Goal: Task Accomplishment & Management: Manage account settings

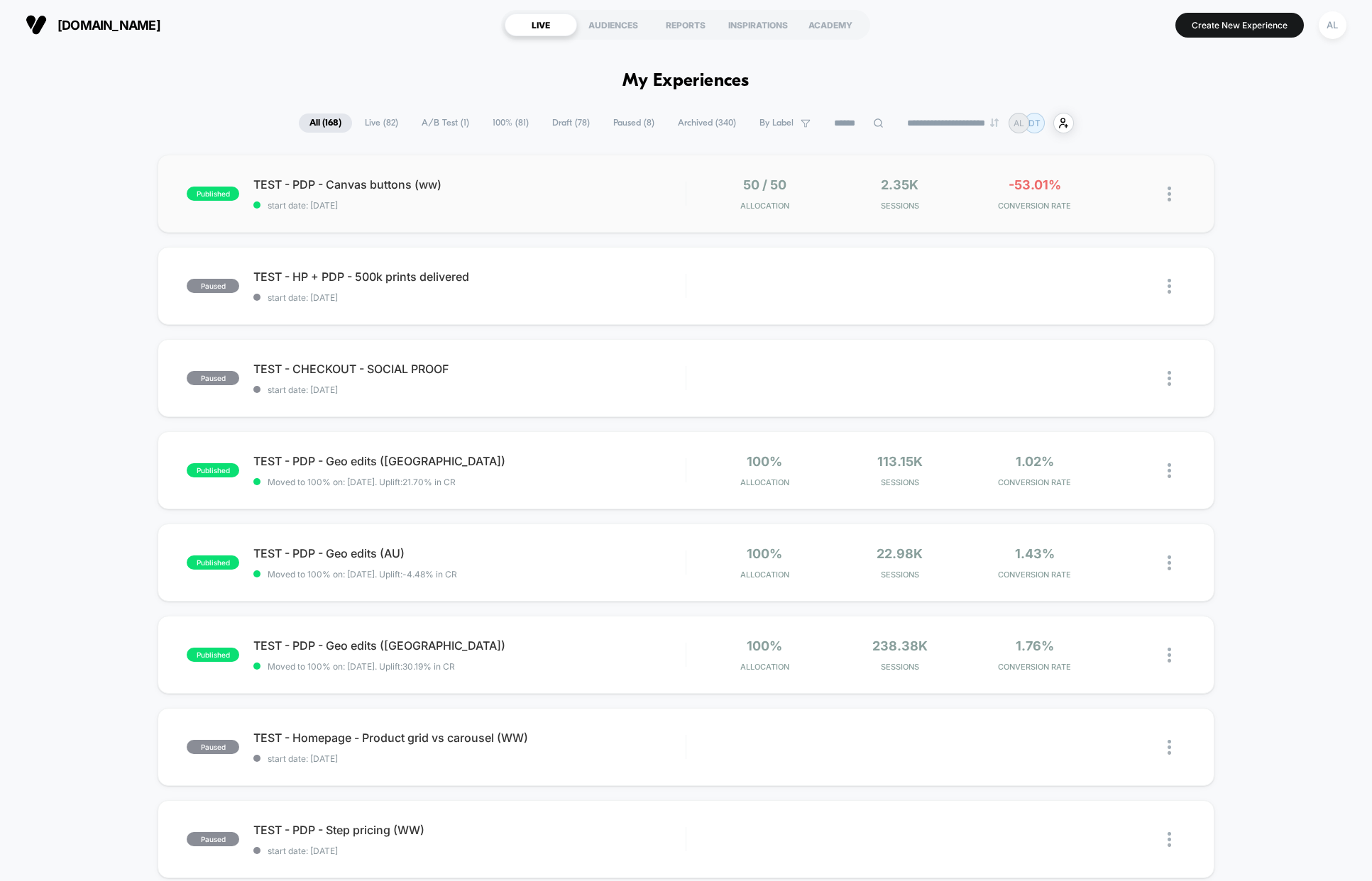
click at [464, 218] on div "published TEST - PDP - Canvas buttons (ww) start date: 18/08/2025 50 / 50 Alloc…" at bounding box center [685, 194] width 1056 height 78
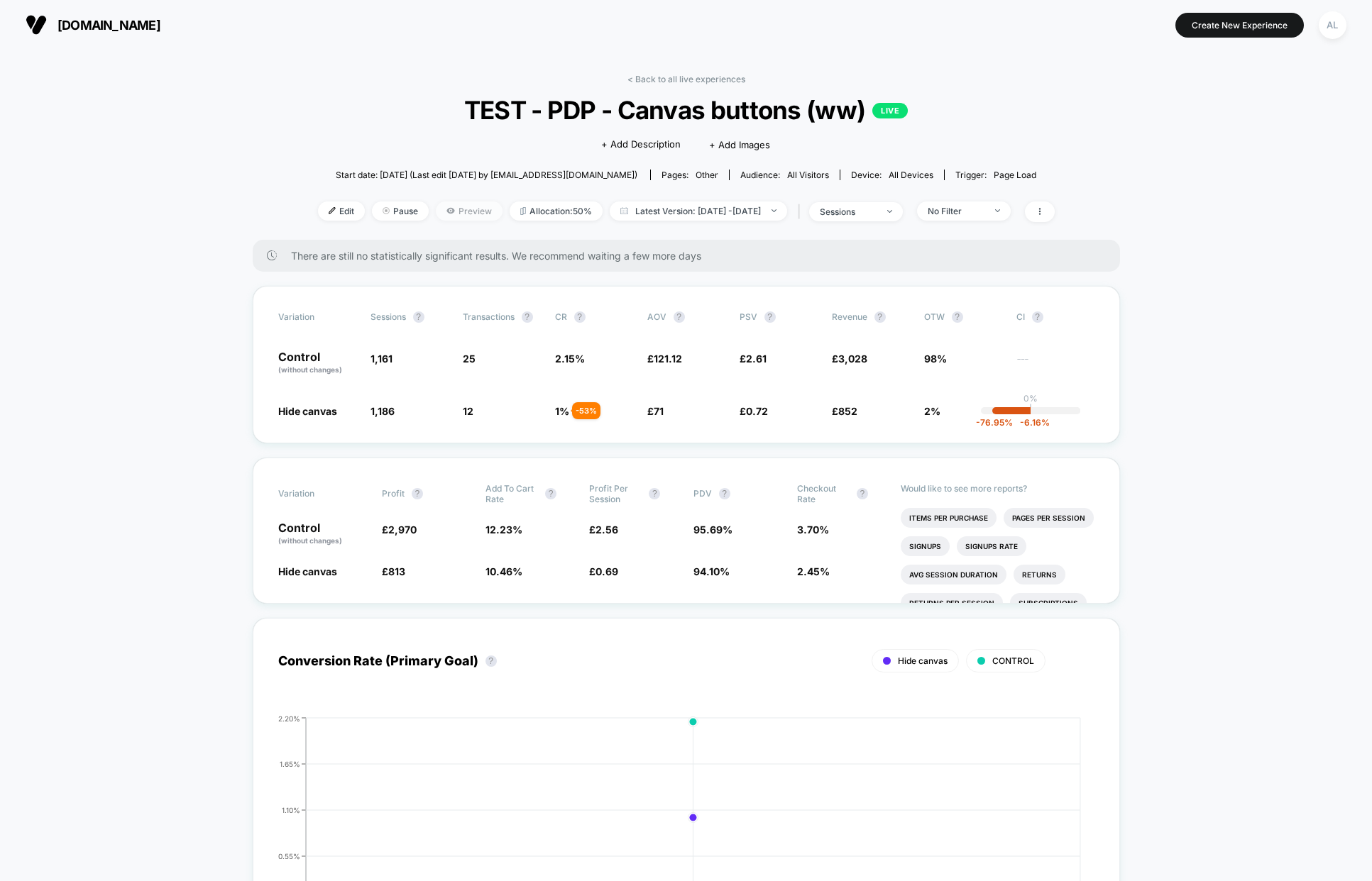
click at [441, 207] on span "Preview" at bounding box center [469, 210] width 67 height 19
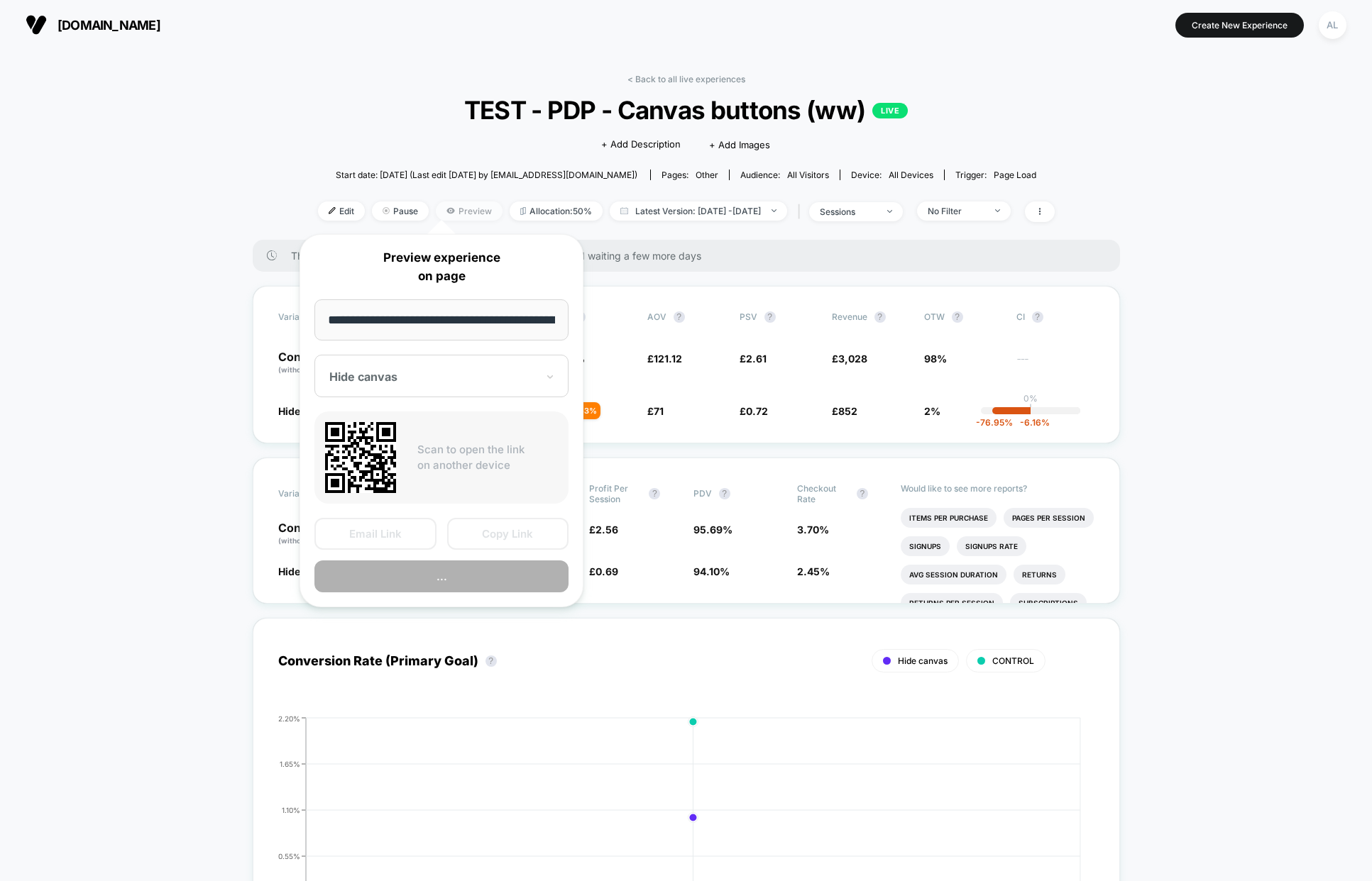
scroll to position [0, 125]
click at [455, 578] on button "Preview" at bounding box center [441, 577] width 254 height 32
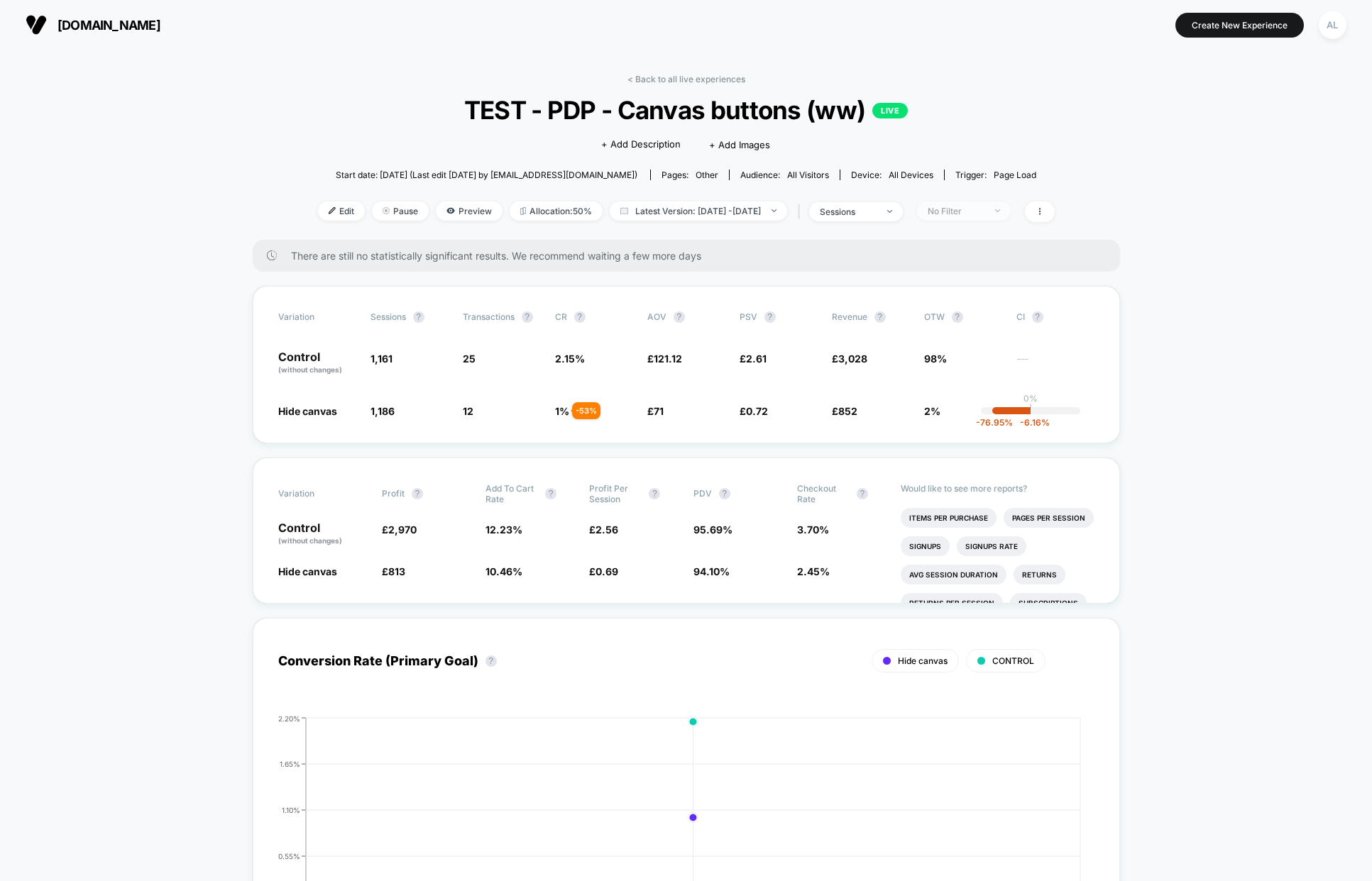
click at [979, 205] on div "No Filter" at bounding box center [956, 210] width 57 height 11
click at [976, 294] on span "Desktop Visitors" at bounding box center [981, 292] width 76 height 12
click at [1003, 418] on button "Save" at bounding box center [986, 417] width 130 height 23
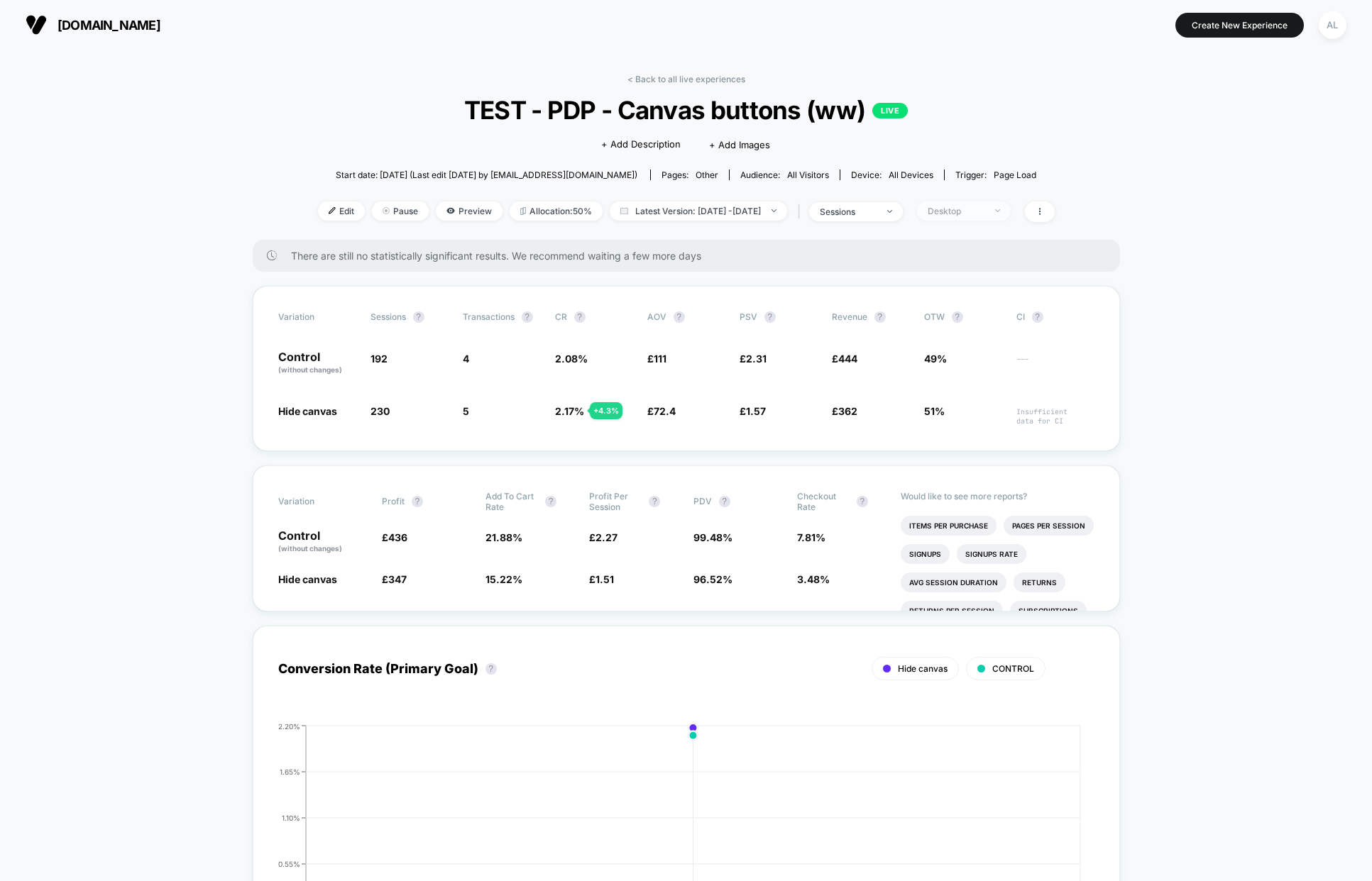
click at [969, 219] on span "Desktop" at bounding box center [963, 210] width 94 height 19
click at [948, 258] on span "Mobile Visitors" at bounding box center [978, 264] width 68 height 12
click at [996, 399] on div "Mobile Visitors ? Desktop Visitors ? Returning Visitors ? New Visitors ? No Fil…" at bounding box center [986, 342] width 174 height 216
click at [994, 408] on button "Save" at bounding box center [986, 417] width 130 height 23
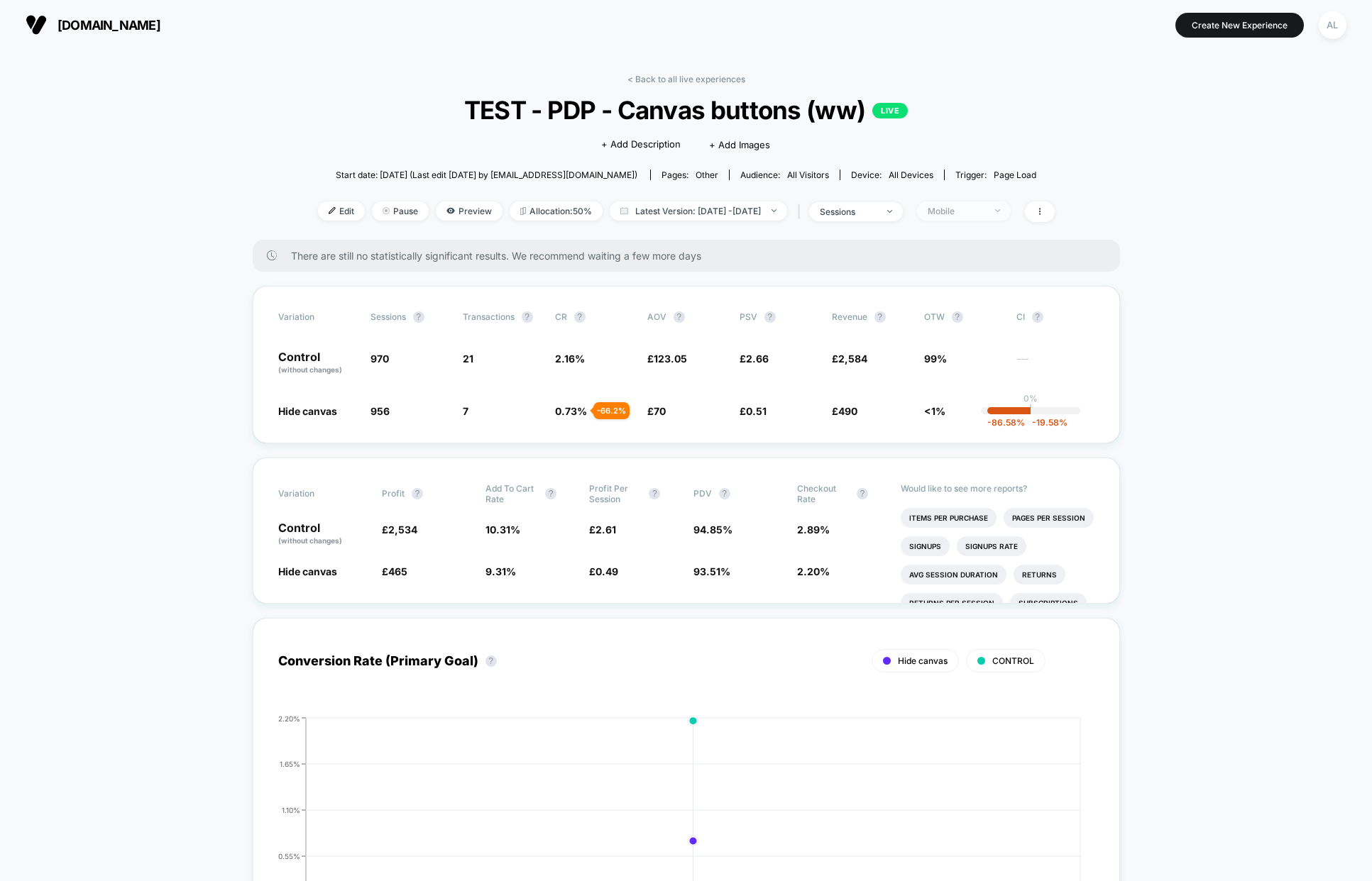
click at [983, 220] on span "Mobile" at bounding box center [963, 210] width 94 height 19
drag, startPoint x: 967, startPoint y: 372, endPoint x: 971, endPoint y: 383, distance: 11.7
click at [967, 374] on span "No Filter" at bounding box center [963, 377] width 39 height 12
click at [993, 408] on button "Save" at bounding box center [986, 417] width 130 height 23
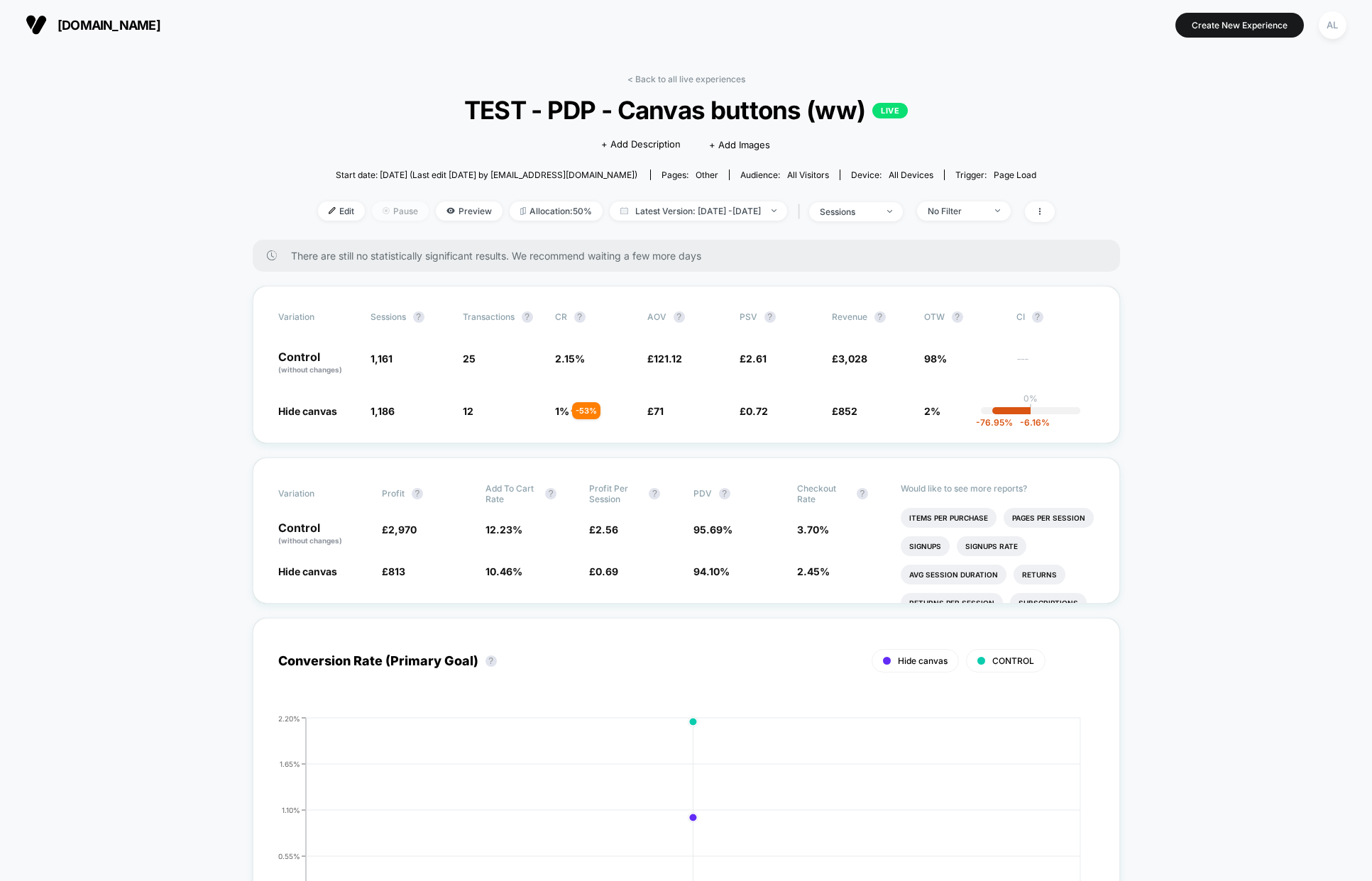
click at [372, 207] on span "Pause" at bounding box center [400, 210] width 57 height 19
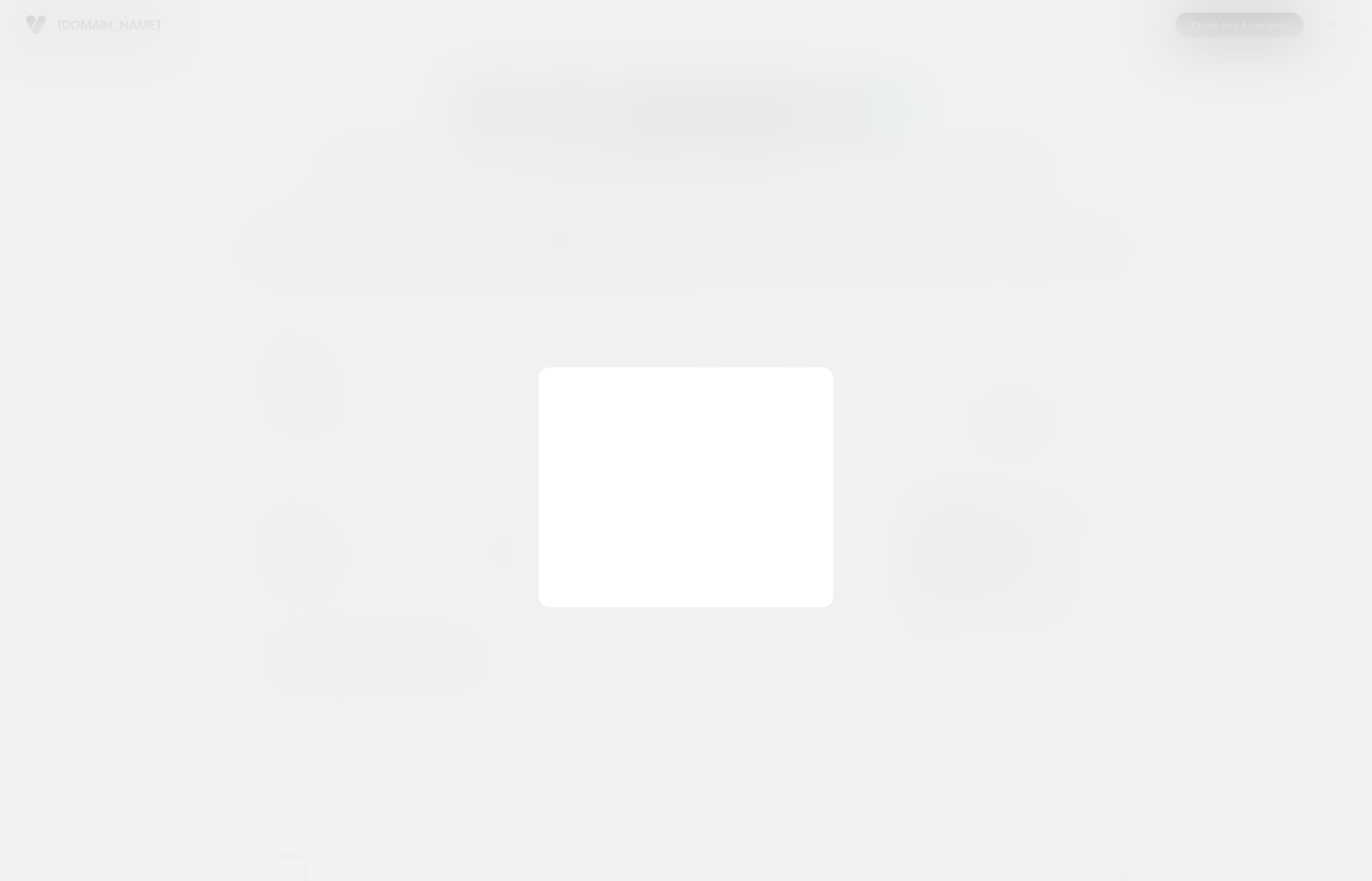
click at [369, 207] on div at bounding box center [686, 440] width 1372 height 881
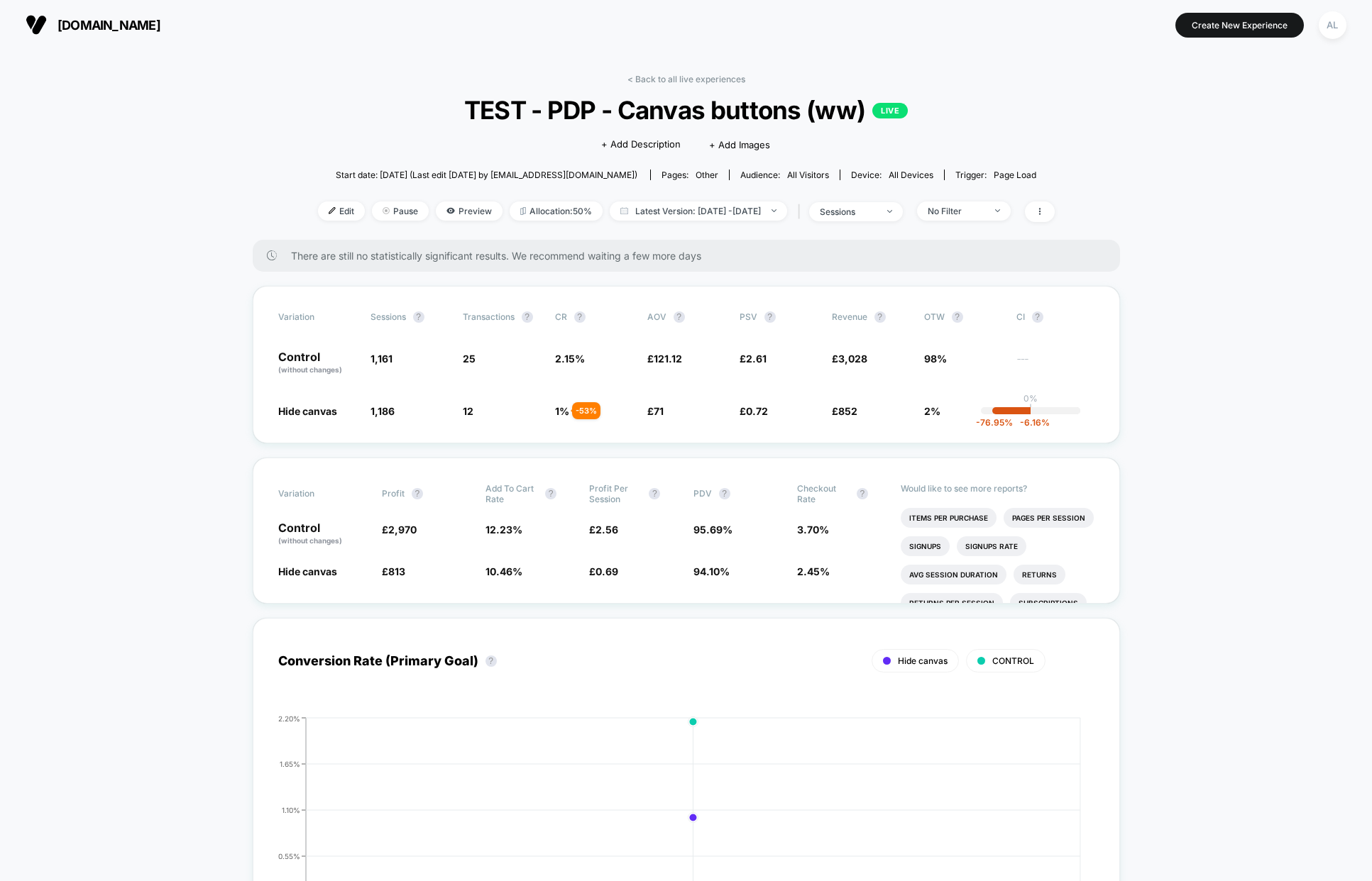
click at [318, 192] on div "< Back to all live experiences TEST - PDP - Canvas buttons (ww) LIVE Click to e…" at bounding box center [686, 157] width 736 height 166
click at [318, 210] on span "Edit" at bounding box center [341, 210] width 47 height 19
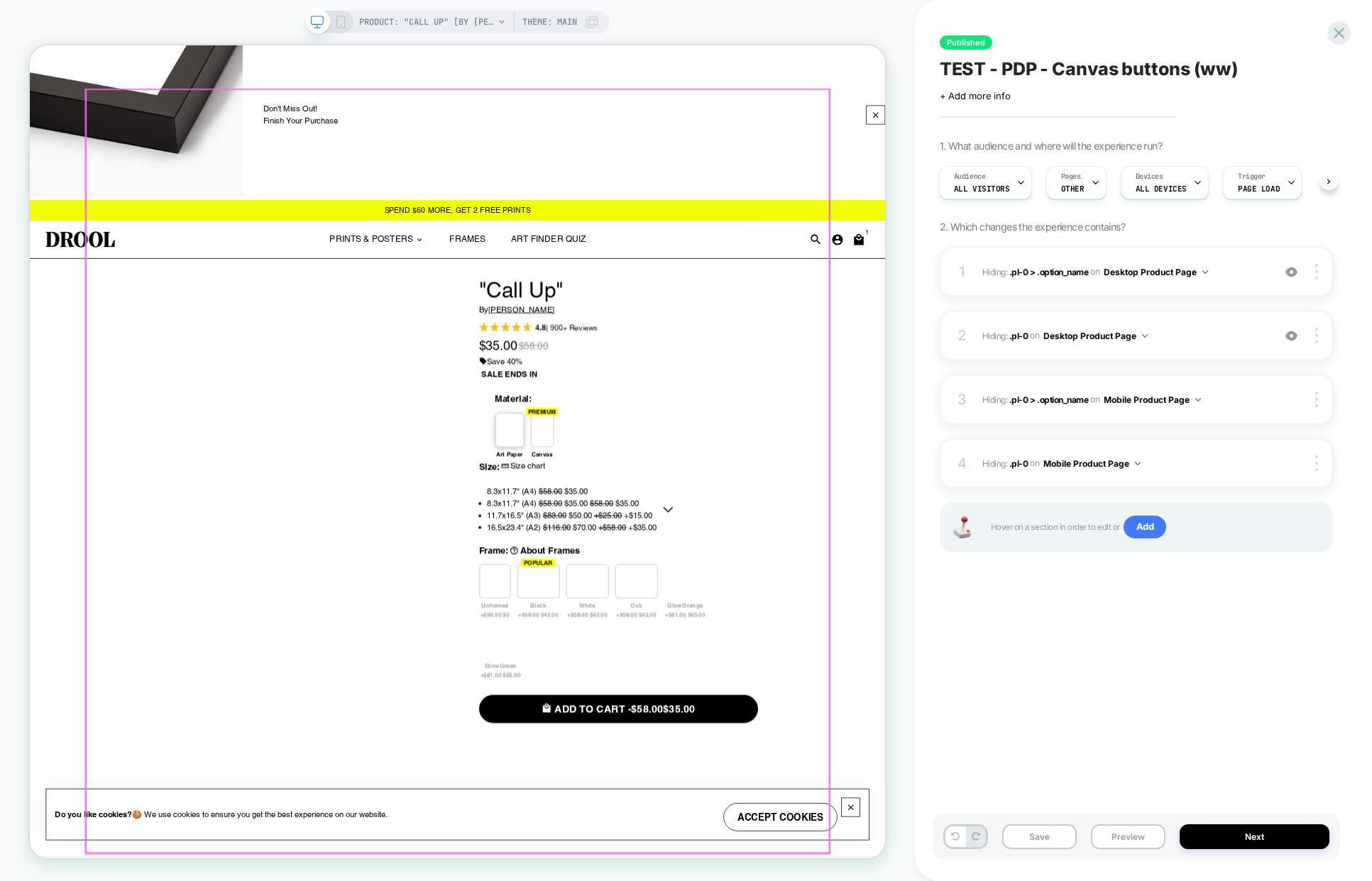
scroll to position [53, 0]
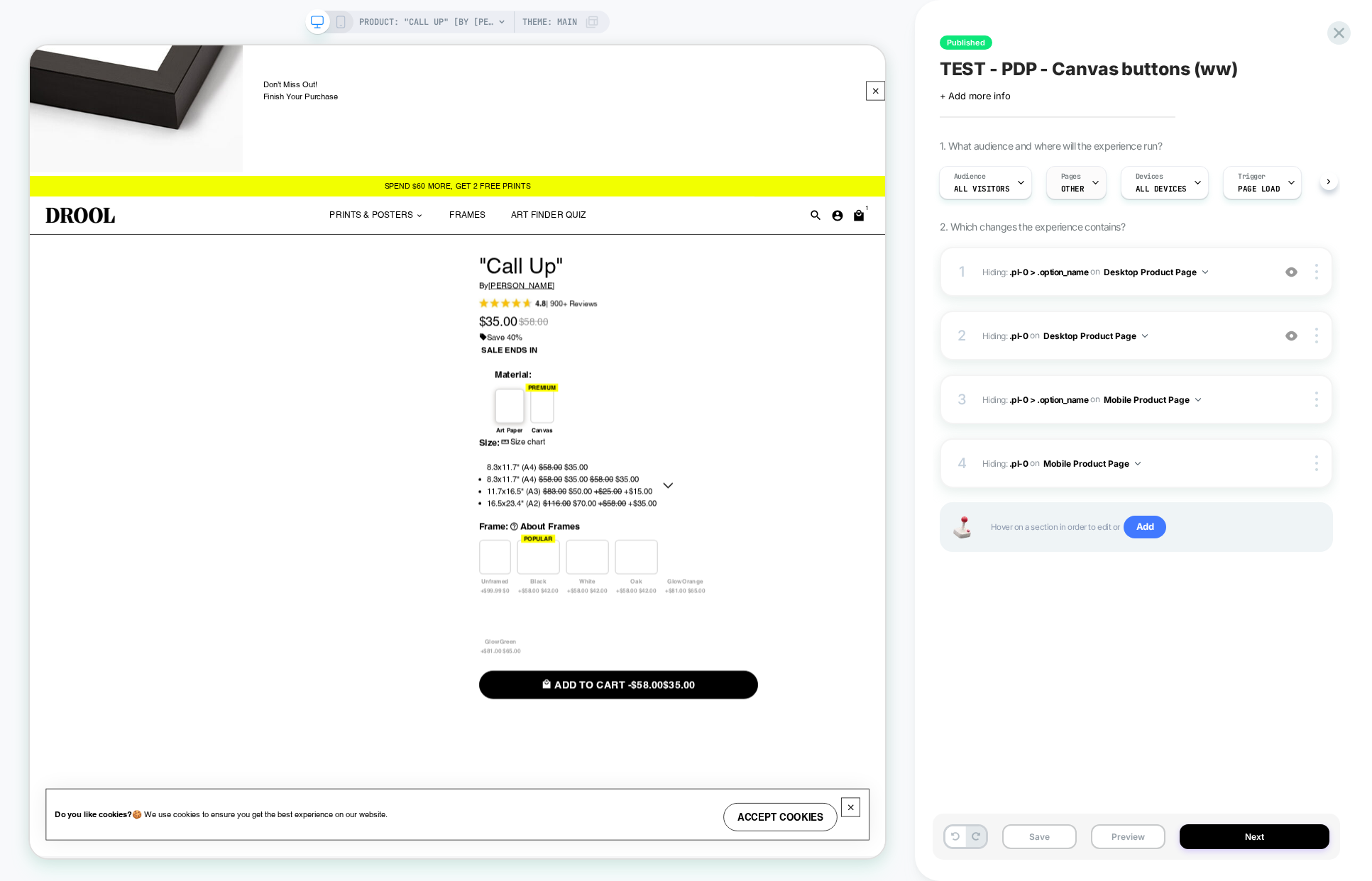
click at [1073, 181] on span "Pages" at bounding box center [1071, 176] width 20 height 10
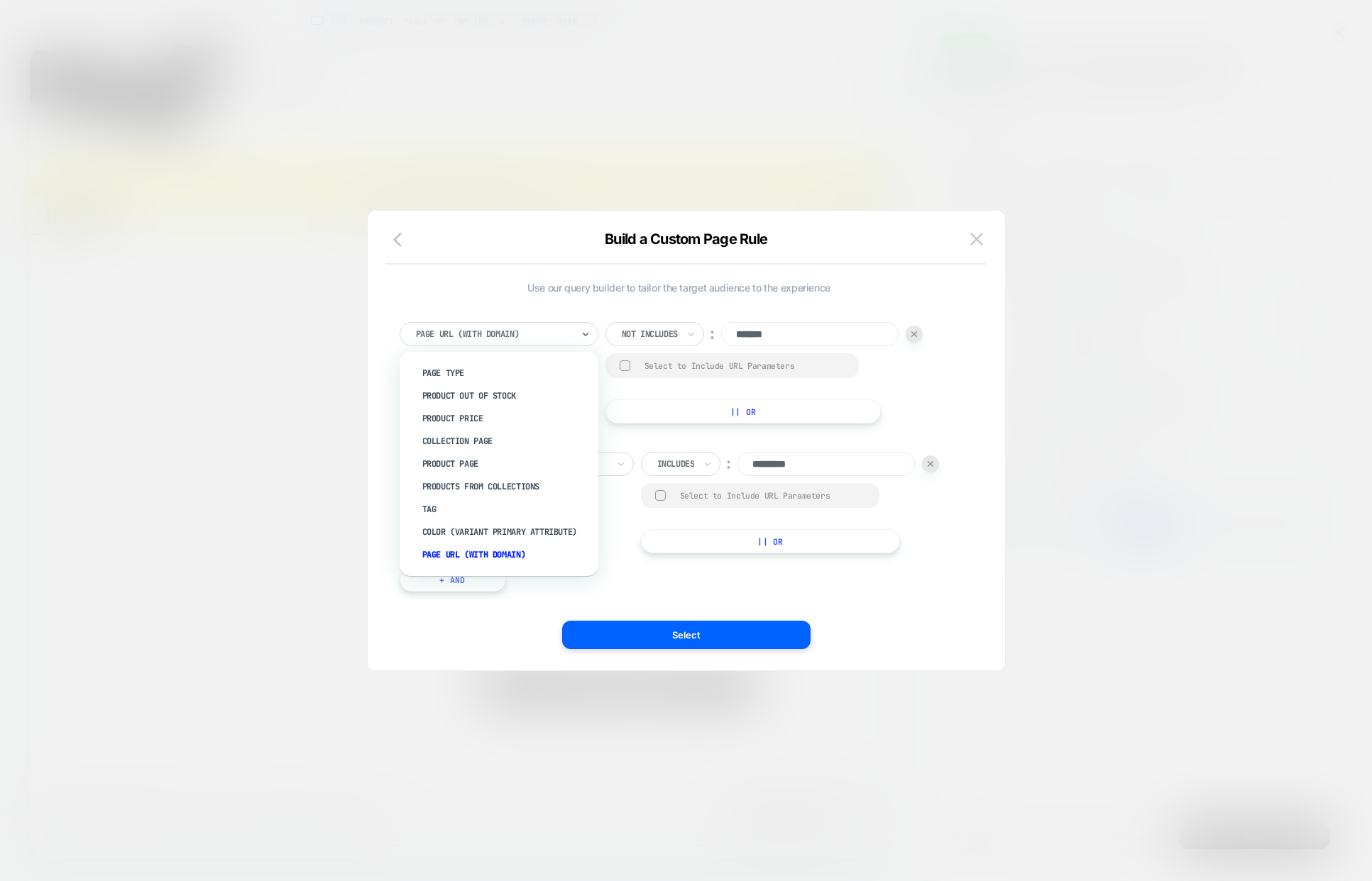
click at [562, 330] on div at bounding box center [494, 334] width 156 height 12
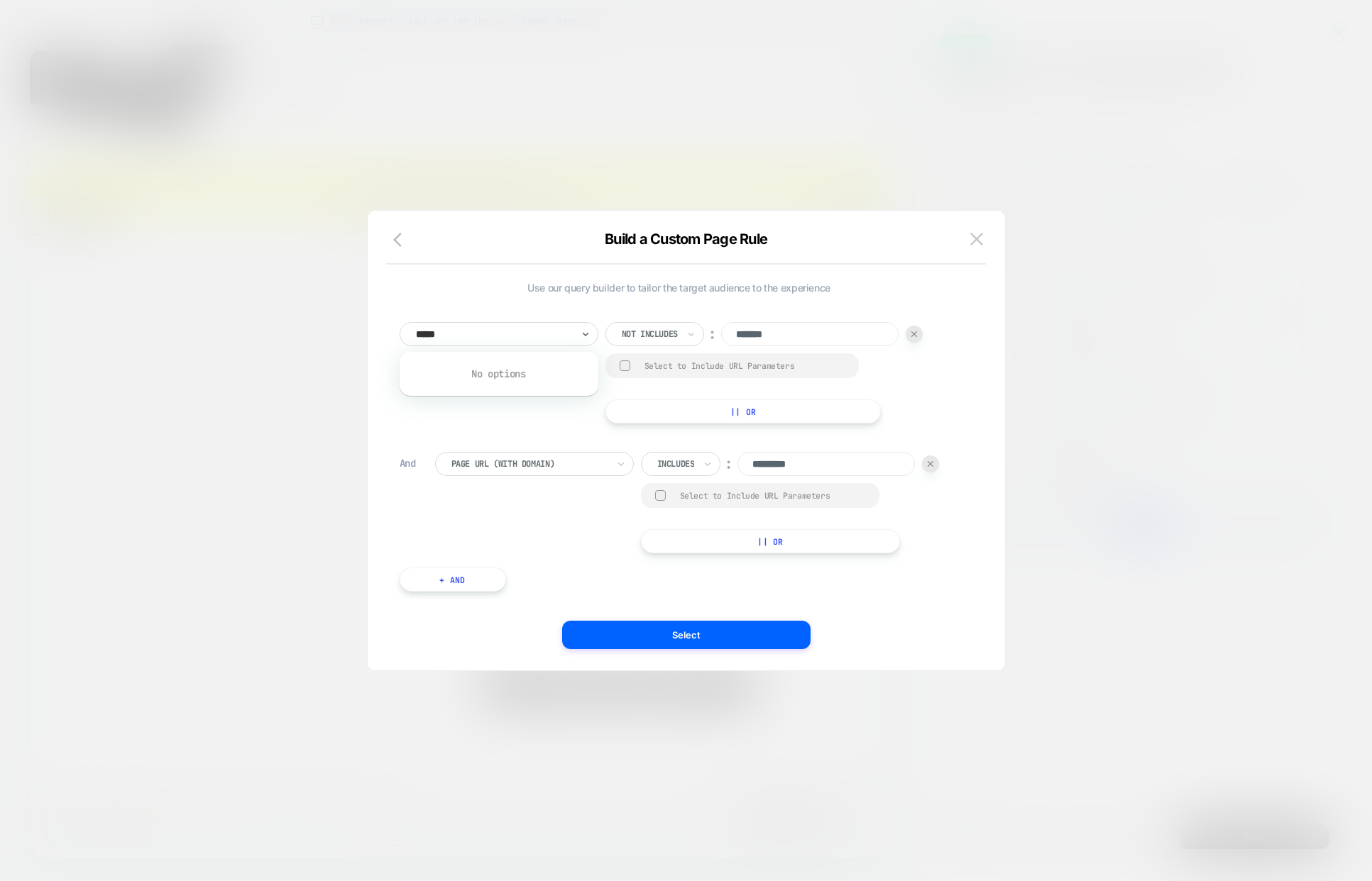
type input "******"
type input "*"
click at [978, 234] on img at bounding box center [976, 239] width 12 height 12
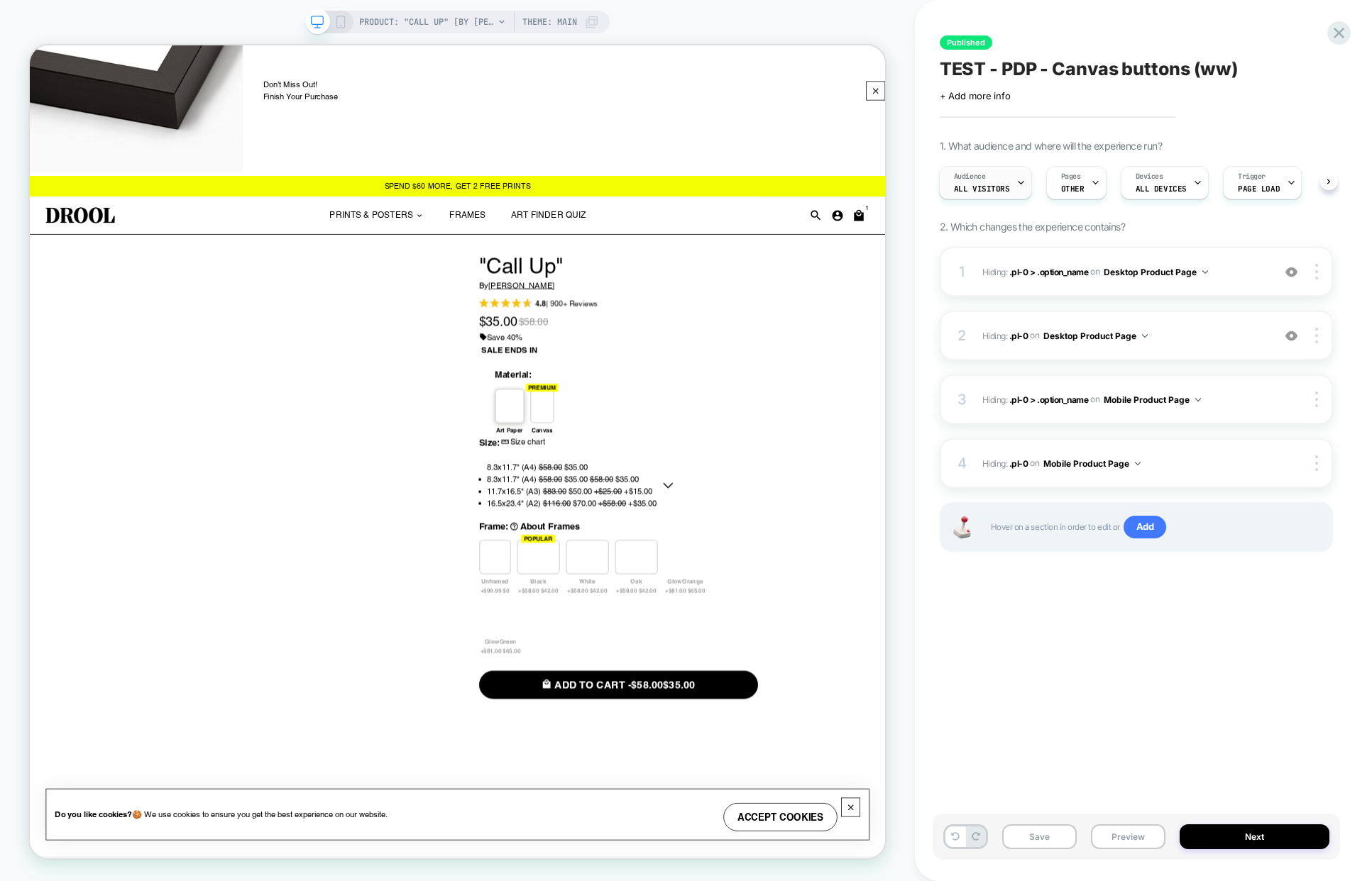
click at [987, 181] on div "Audience All Visitors" at bounding box center [981, 182] width 84 height 32
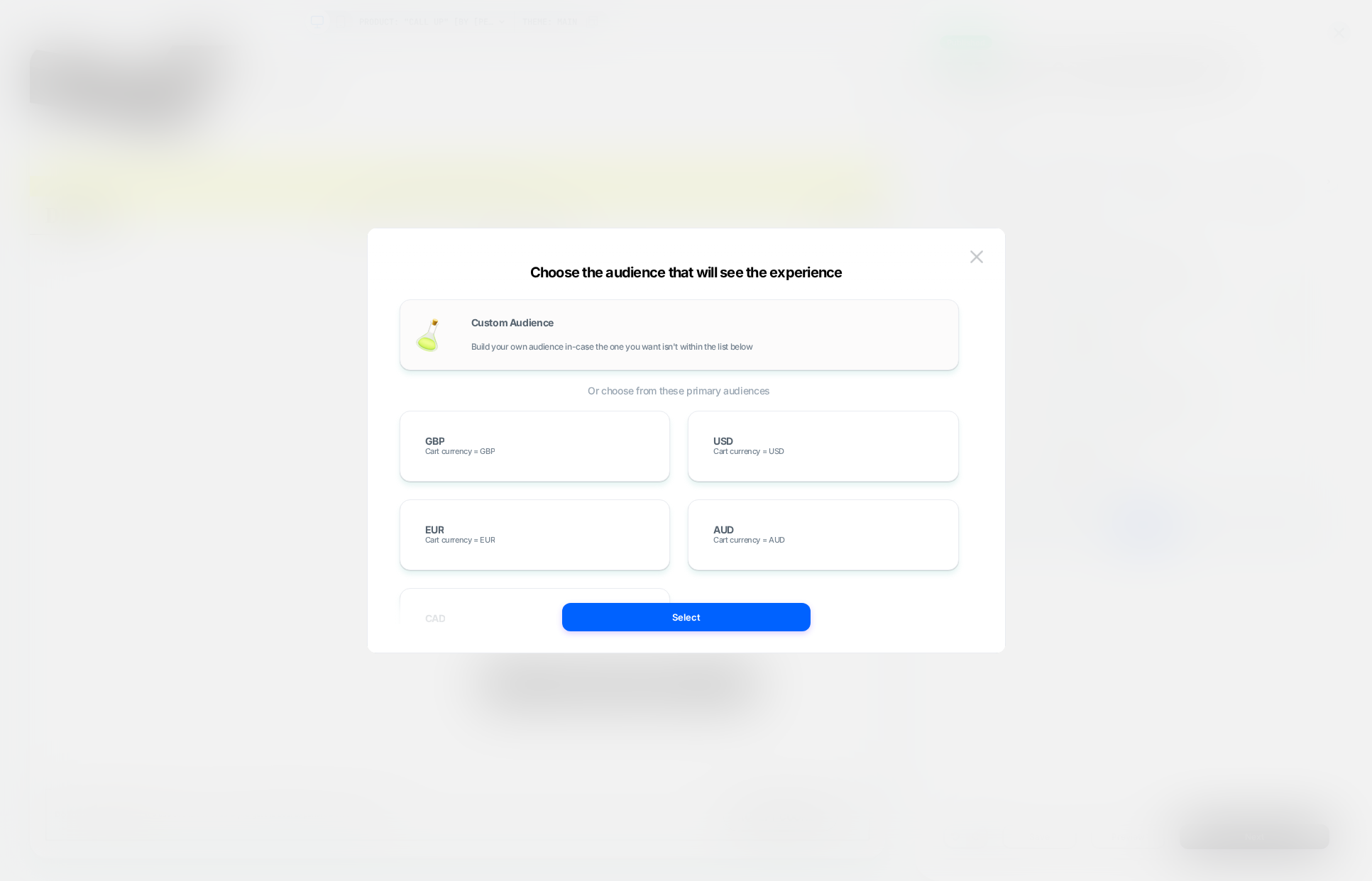
click at [567, 329] on div "Custom Audience Build your own audience in-case the one you want isn't within t…" at bounding box center [707, 334] width 473 height 34
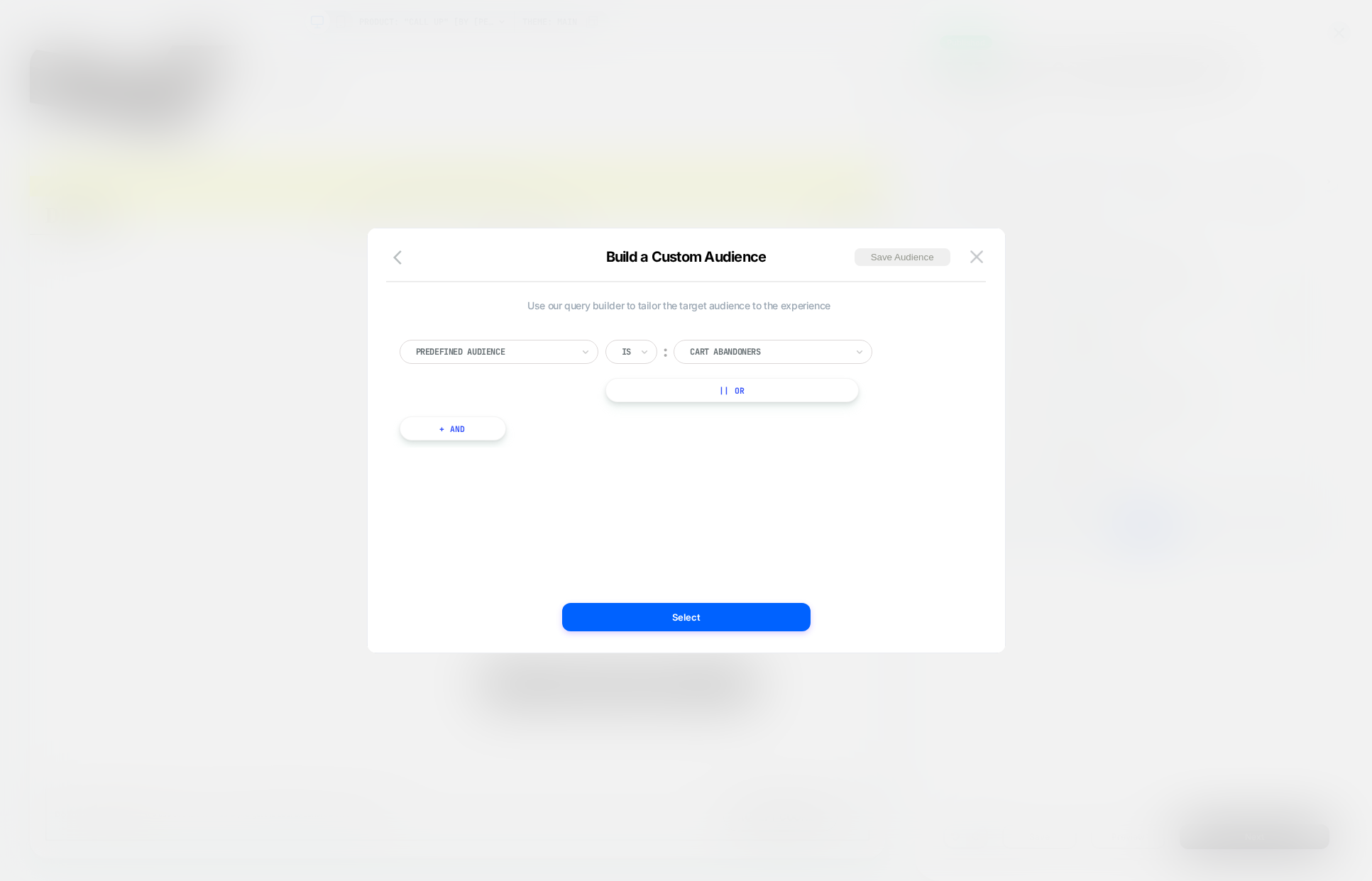
click at [528, 362] on div "Predefined Audience" at bounding box center [498, 352] width 199 height 24
click at [978, 260] on img at bounding box center [976, 256] width 12 height 12
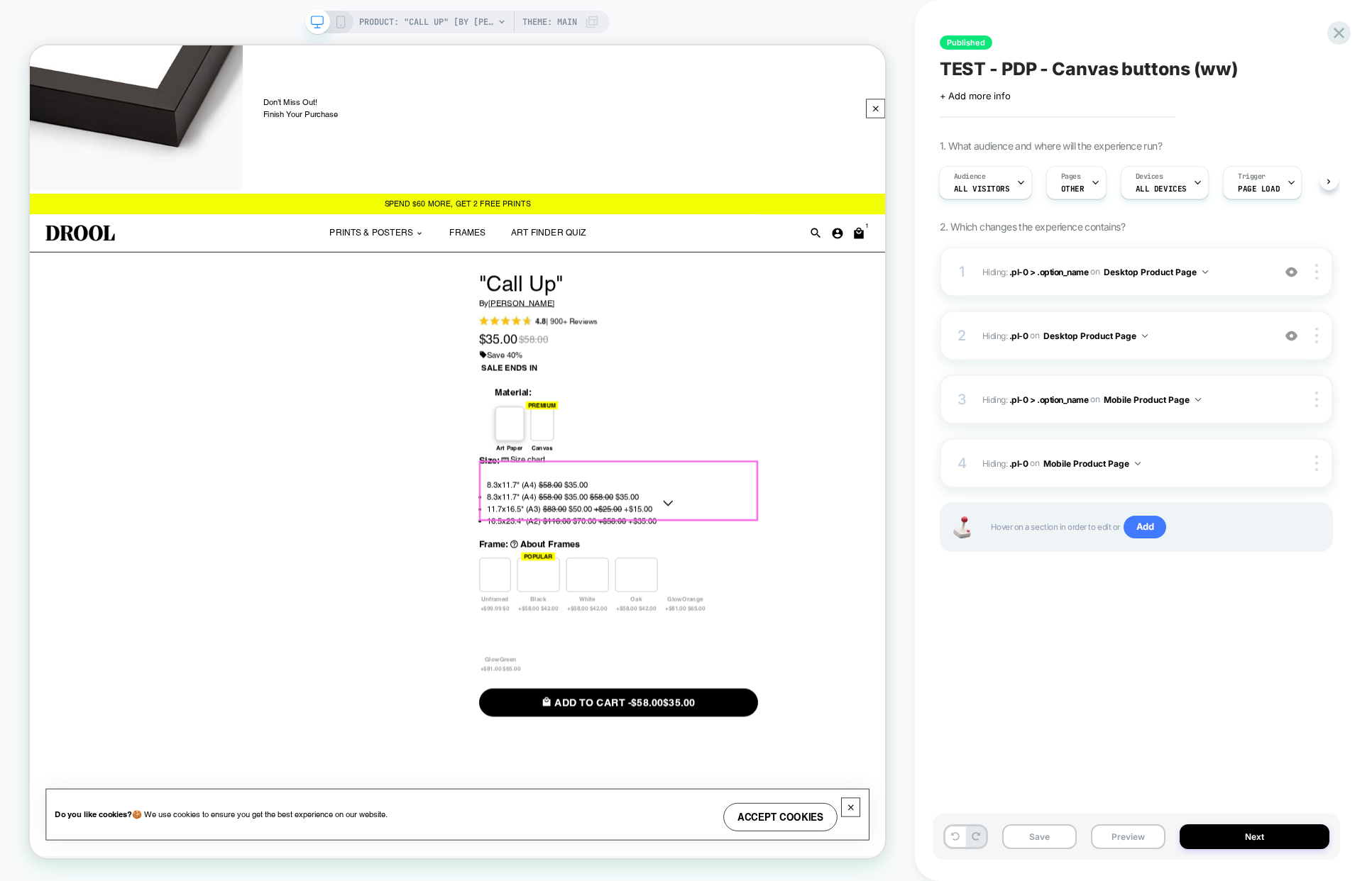
scroll to position [0, 0]
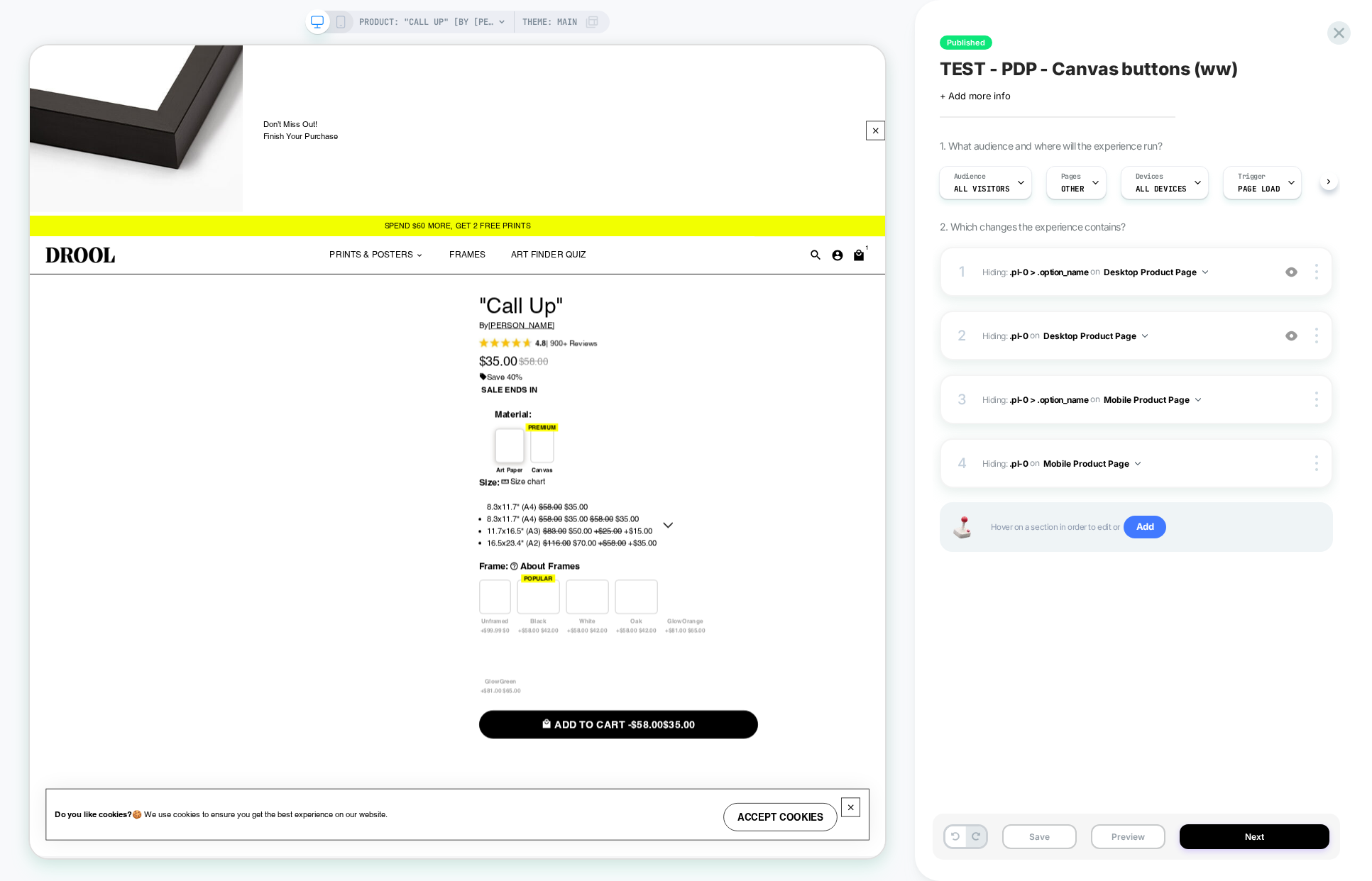
click at [1062, 200] on div "Audience All Visitors Pages OTHER Devices ALL DEVICES Trigger Page Load" at bounding box center [1129, 182] width 393 height 47
click at [1066, 189] on span "OTHER" at bounding box center [1072, 189] width 23 height 10
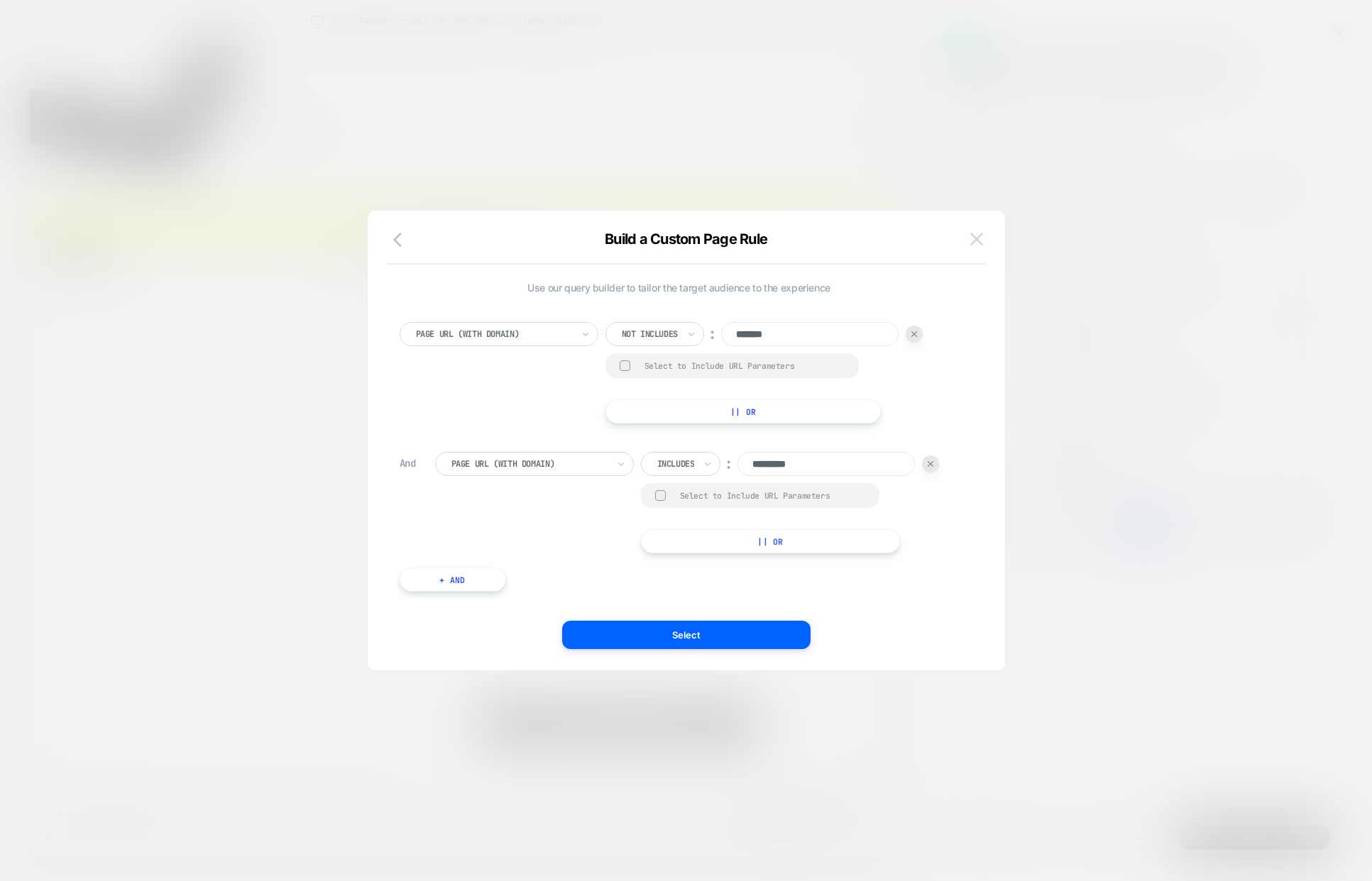
click at [980, 242] on img at bounding box center [976, 239] width 12 height 12
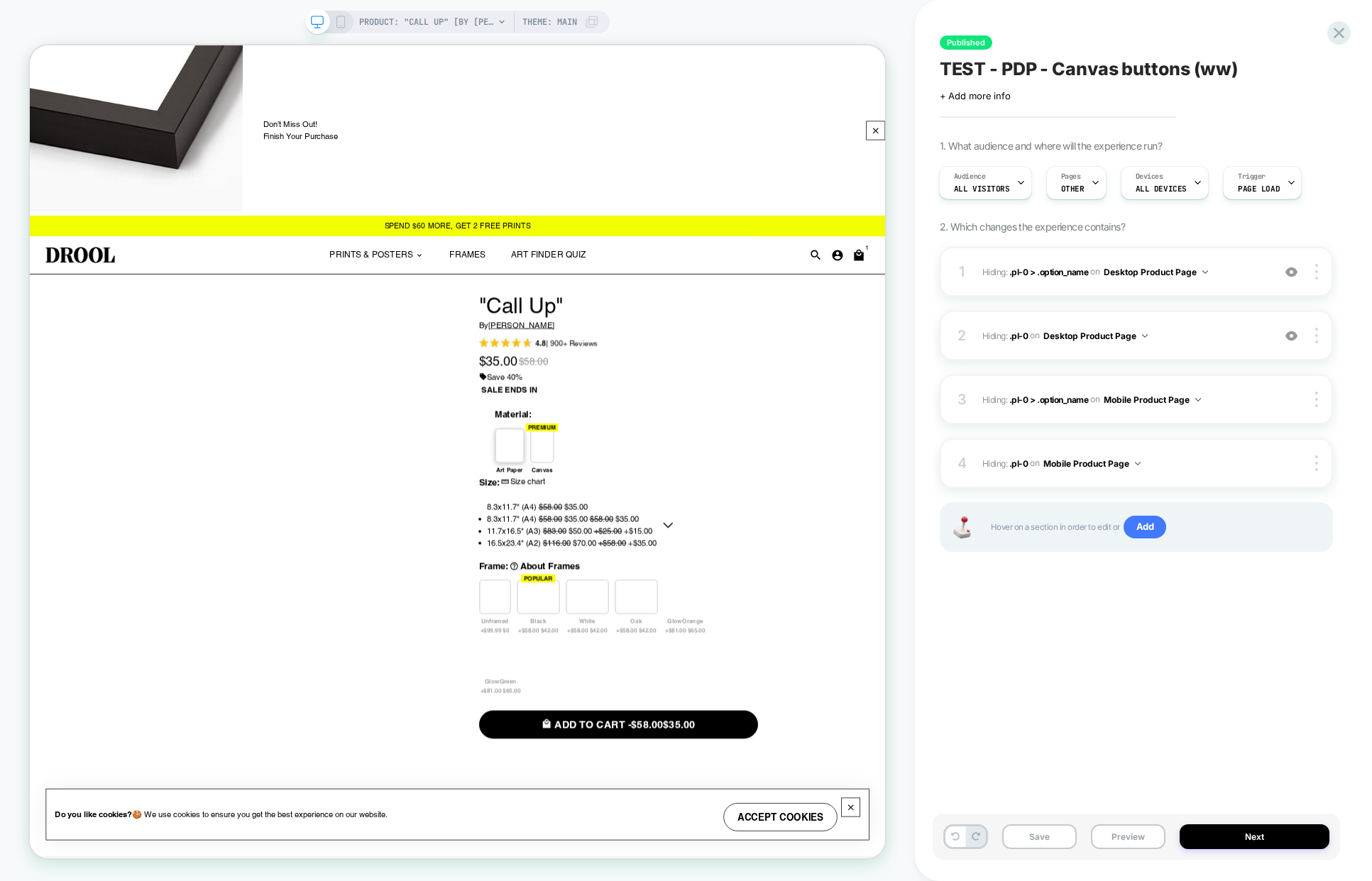
scroll to position [0, 3]
click at [982, 187] on span "All Visitors" at bounding box center [978, 189] width 56 height 10
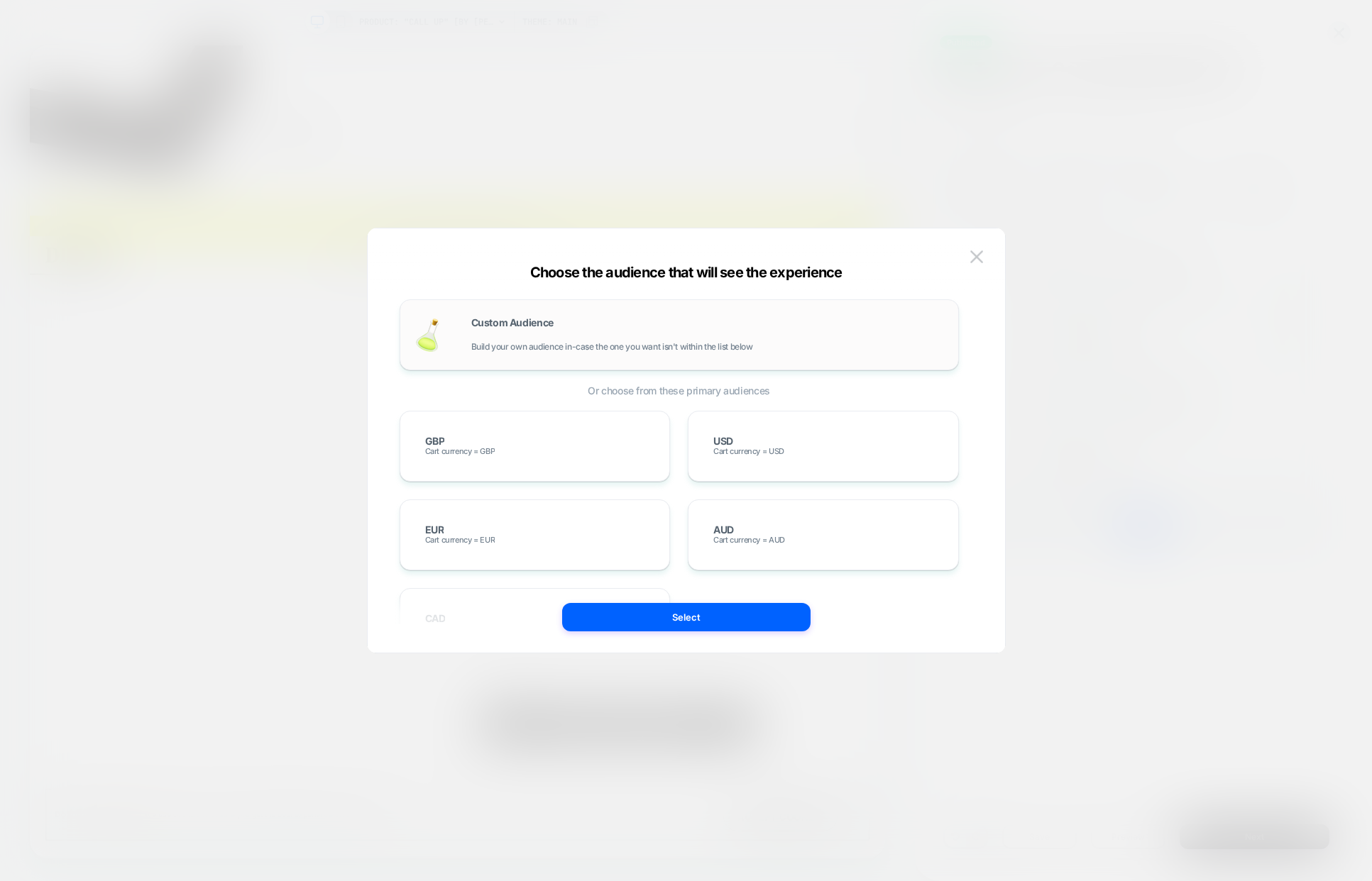
click at [558, 320] on div "Custom Audience Build your own audience in-case the one you want isn't within t…" at bounding box center [707, 334] width 473 height 34
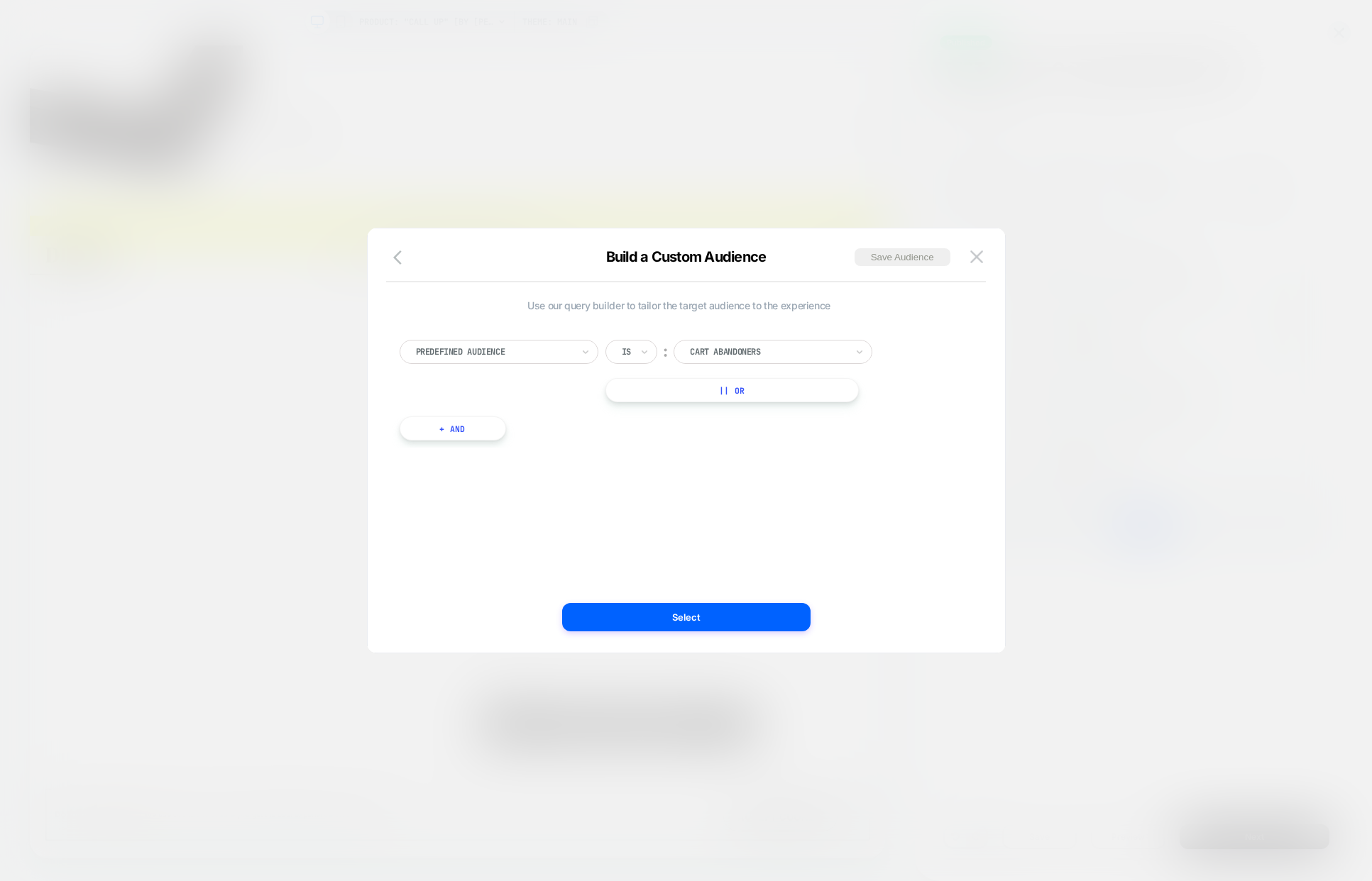
click at [507, 349] on div at bounding box center [494, 351] width 156 height 12
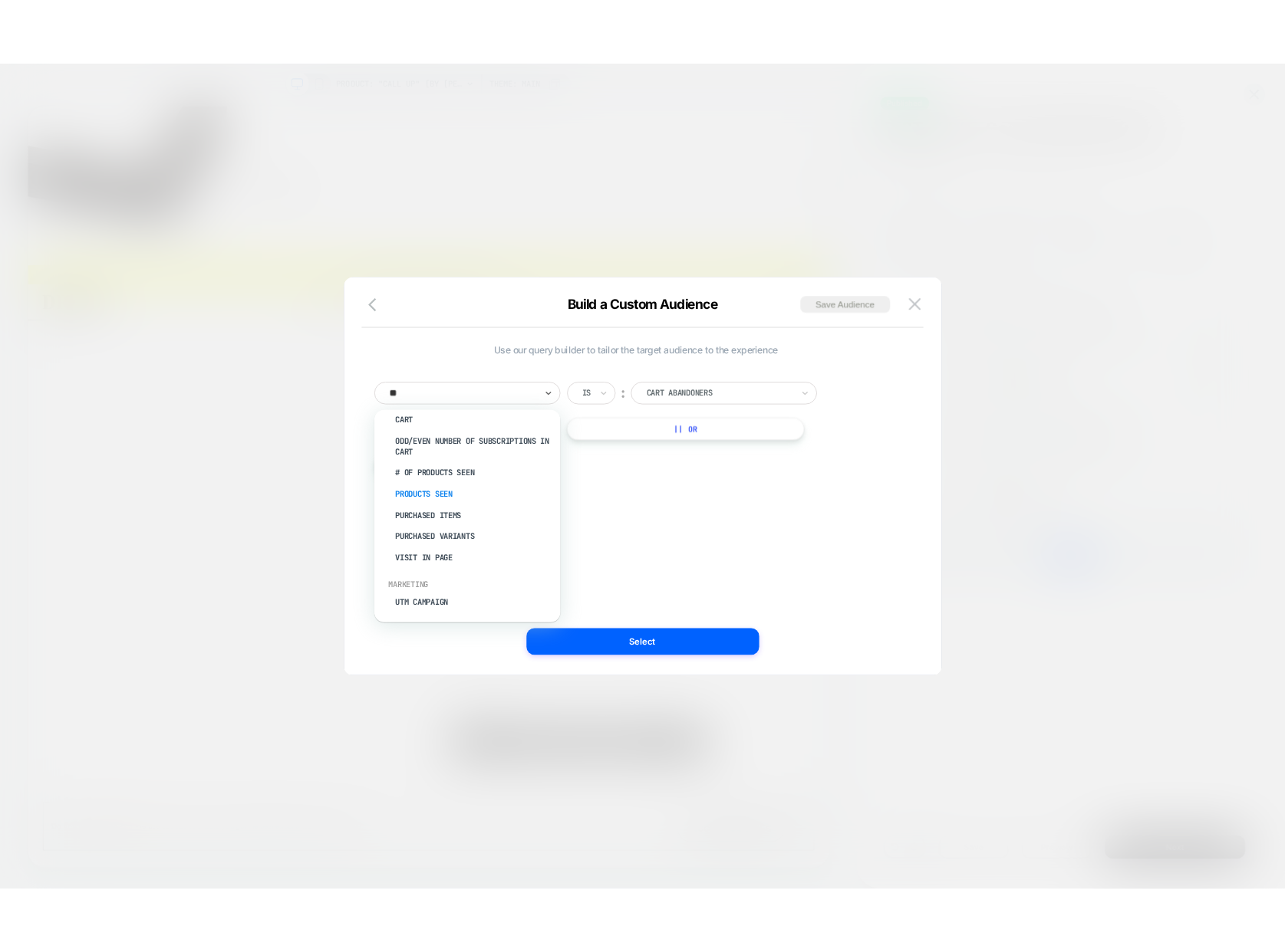
scroll to position [0, 0]
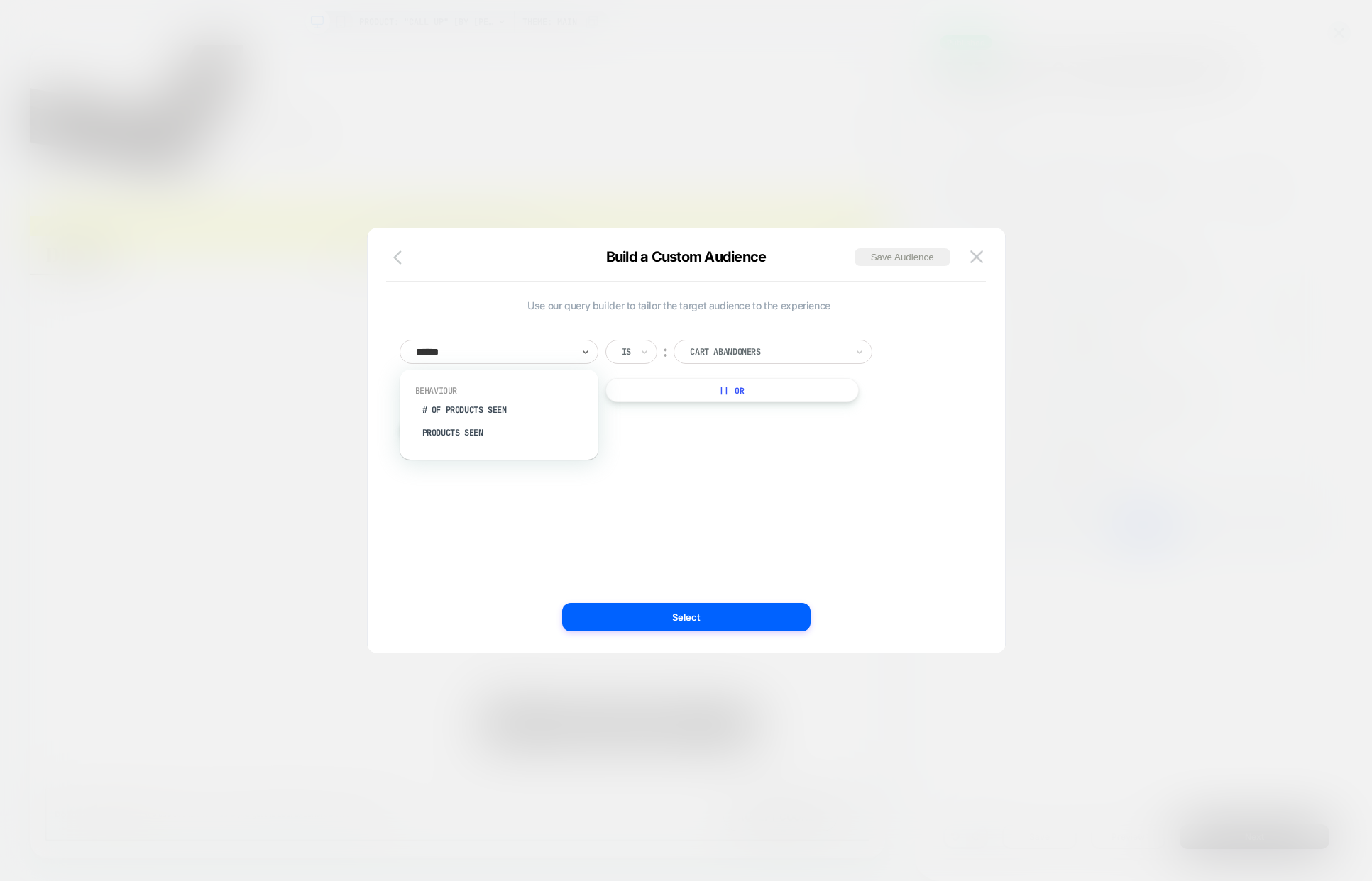
type input "******"
click at [392, 263] on button "button" at bounding box center [401, 259] width 26 height 21
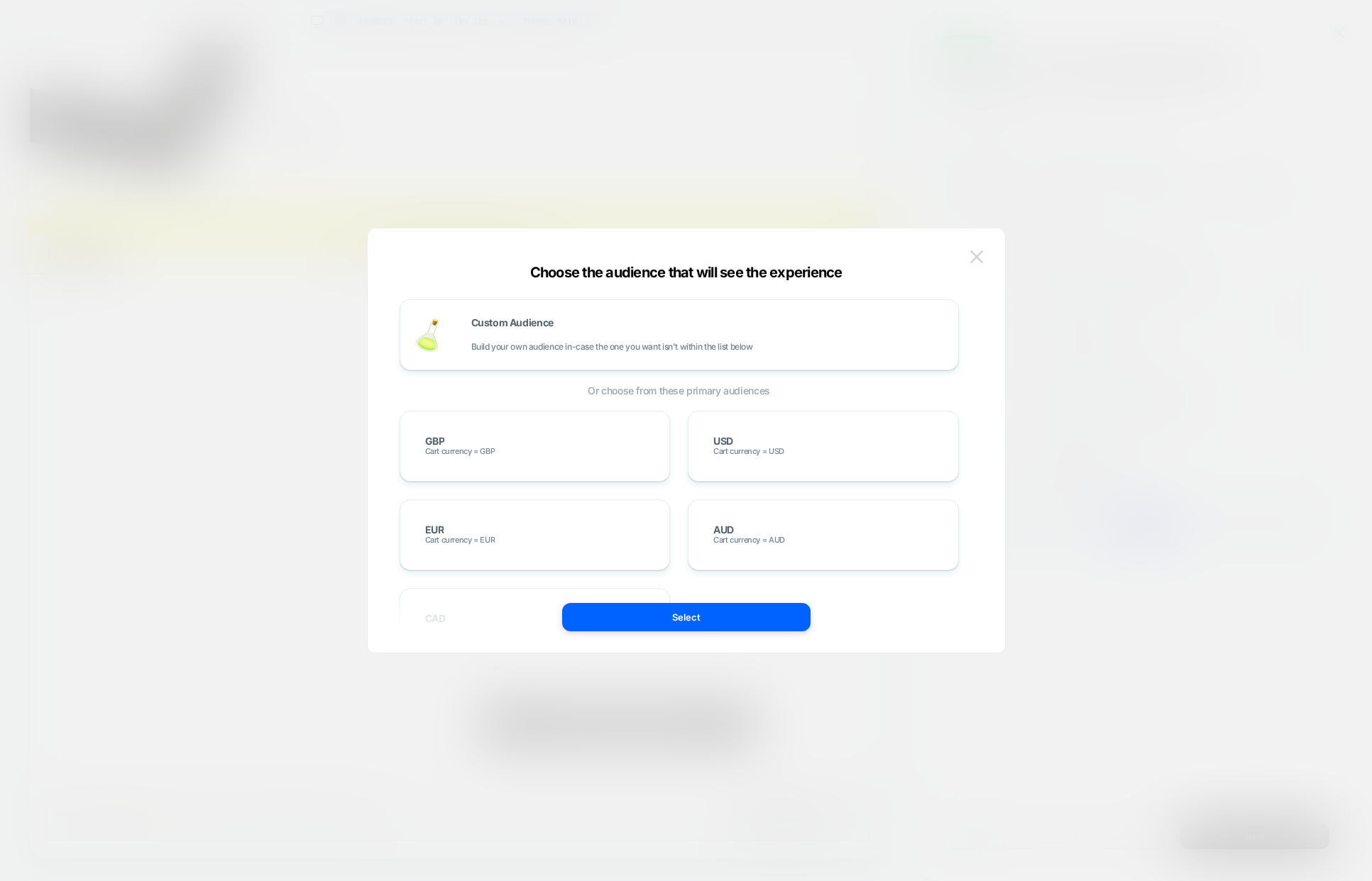
click at [986, 253] on button at bounding box center [977, 257] width 22 height 22
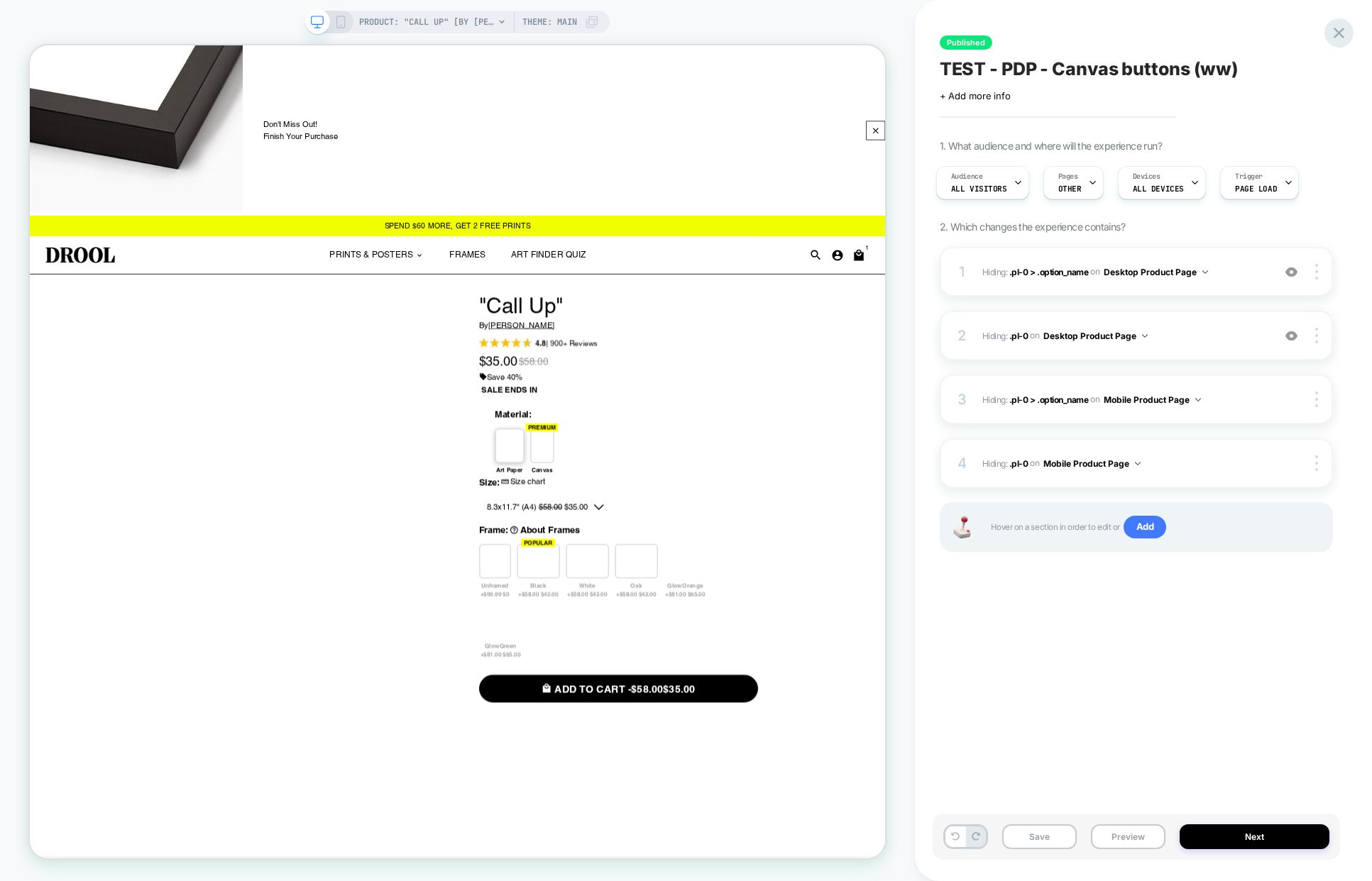
click at [1326, 30] on div "Published TEST - PDP - Canvas buttons (ww) Click to edit experience details + A…" at bounding box center [1143, 440] width 408 height 881
click at [1341, 32] on icon at bounding box center [1338, 32] width 19 height 19
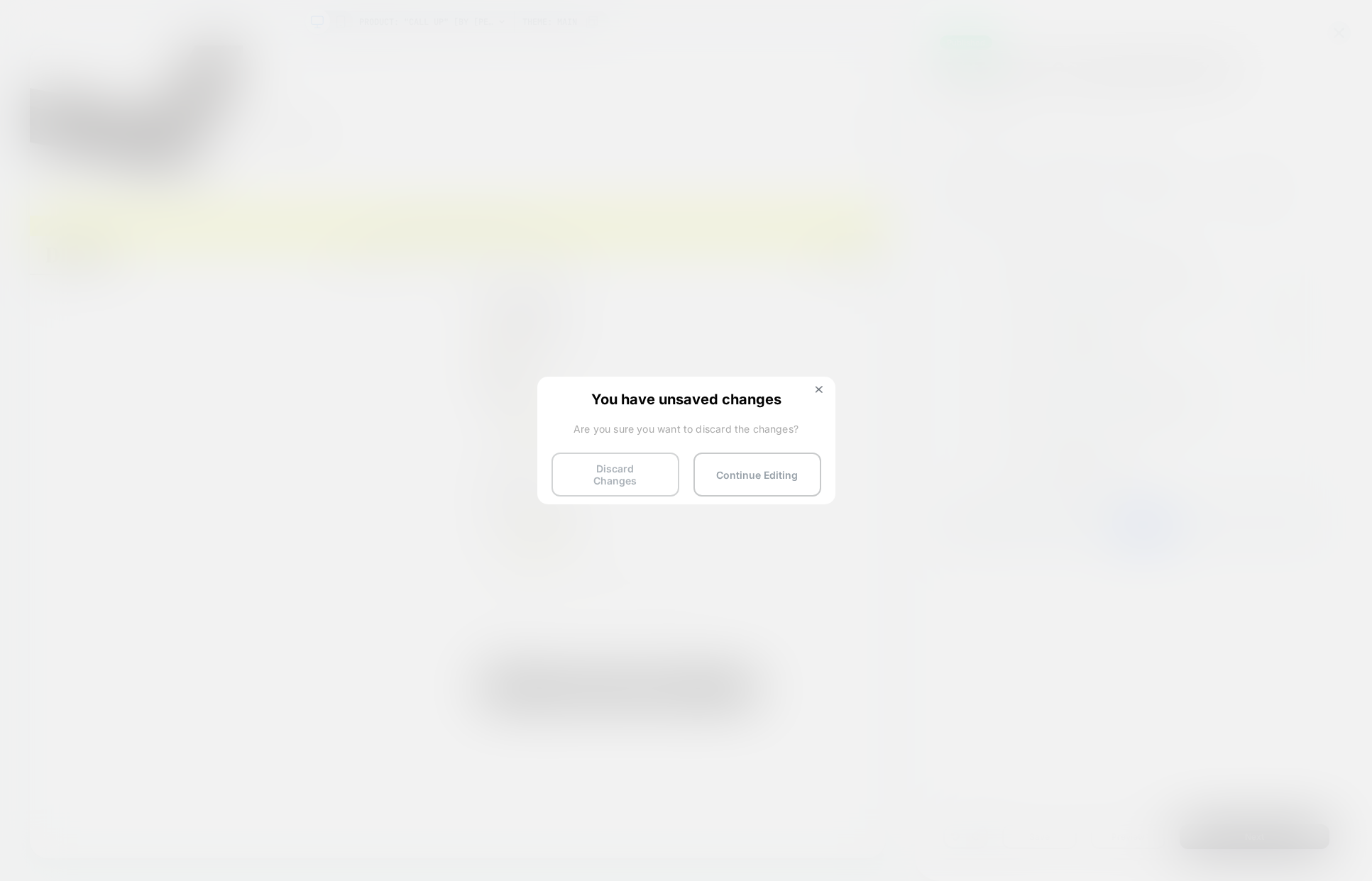
click at [615, 473] on button "Discard Changes" at bounding box center [616, 474] width 128 height 44
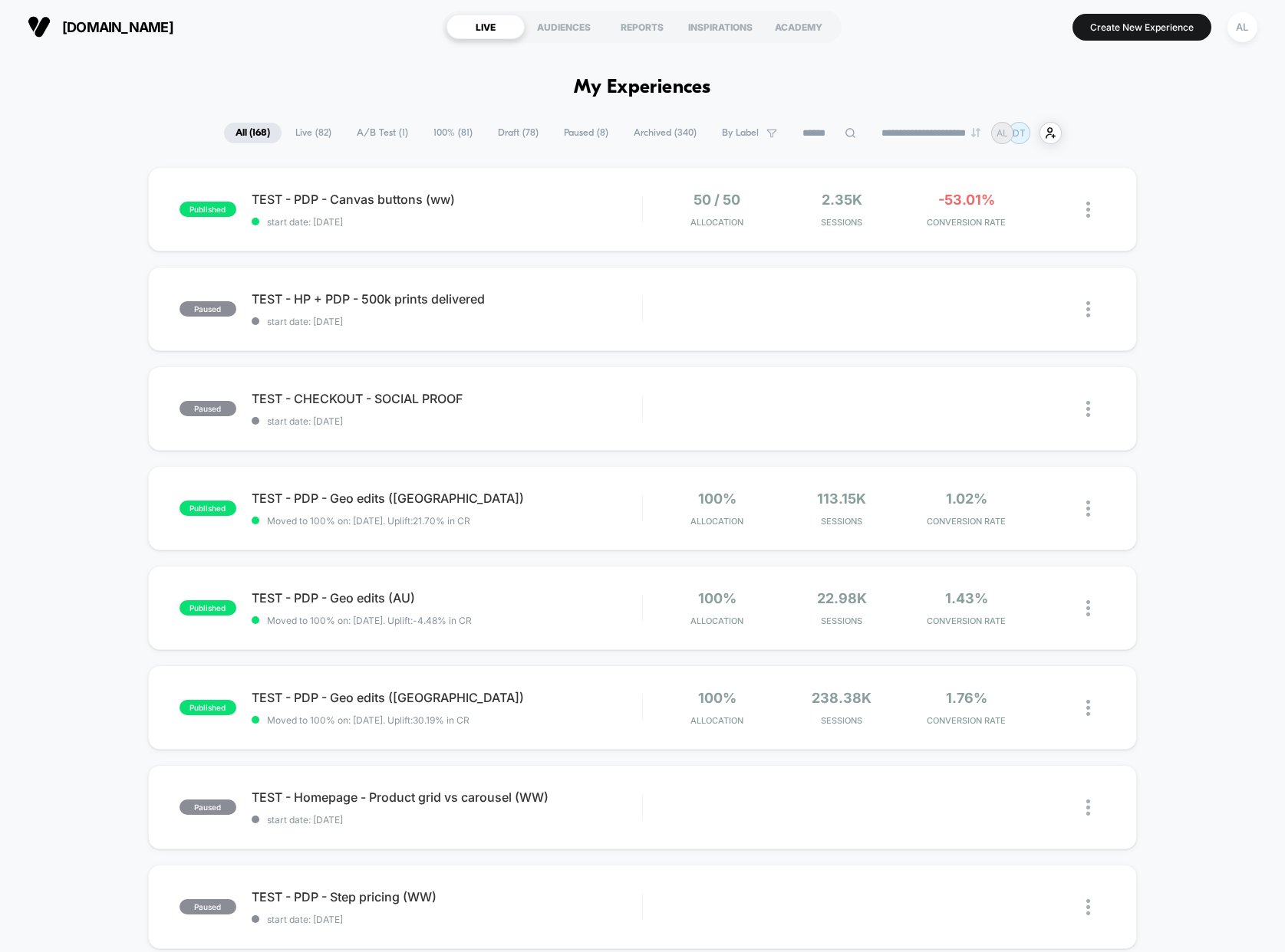
click at [519, 211] on div "TEST - PDP - Canvas buttons (ww) start date: 18/08/2025" at bounding box center [447, 209] width 390 height 36
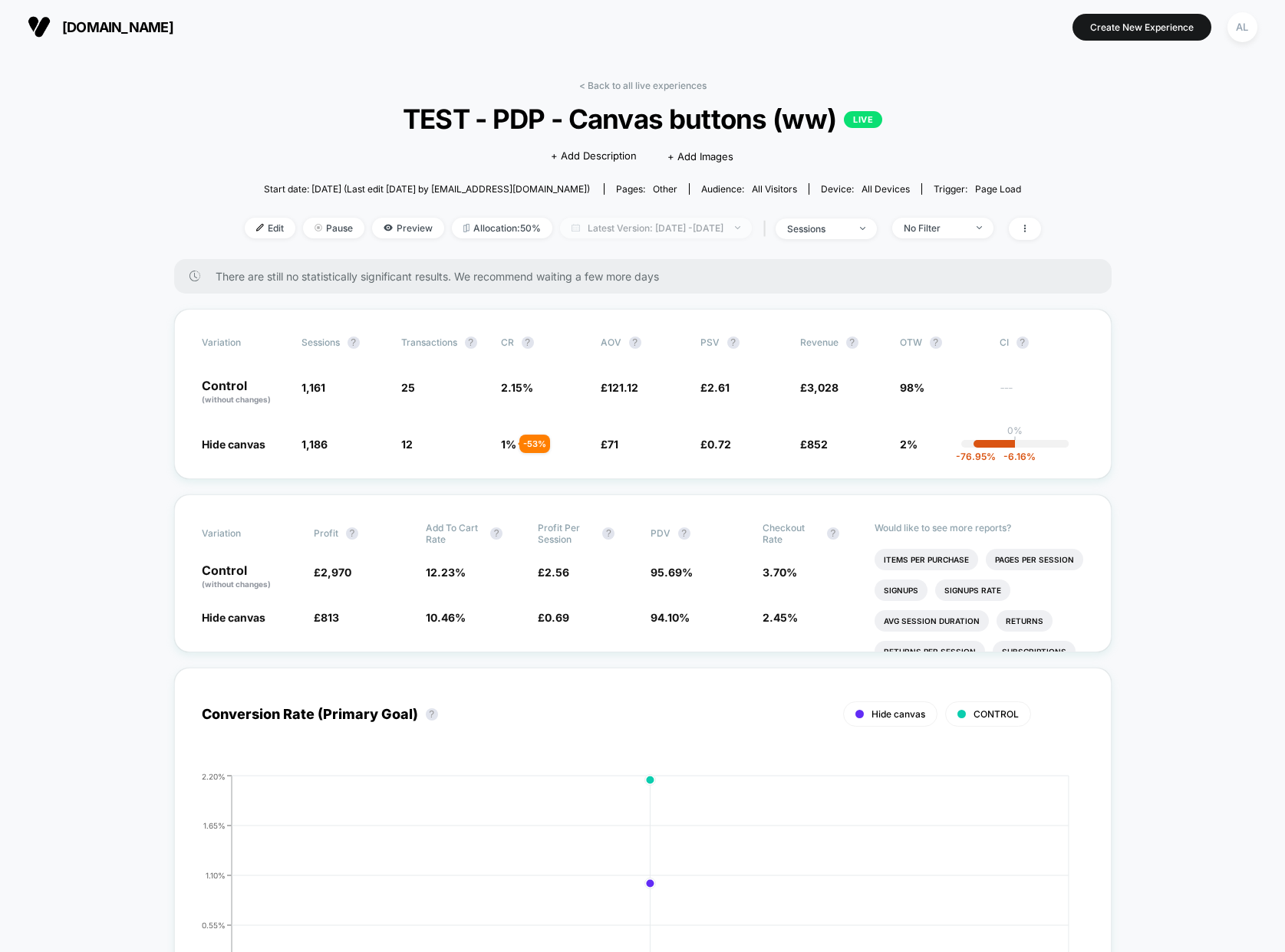
click at [624, 223] on span "Latest Version: Aug 18, 2025 - Aug 18, 2025" at bounding box center [656, 227] width 192 height 21
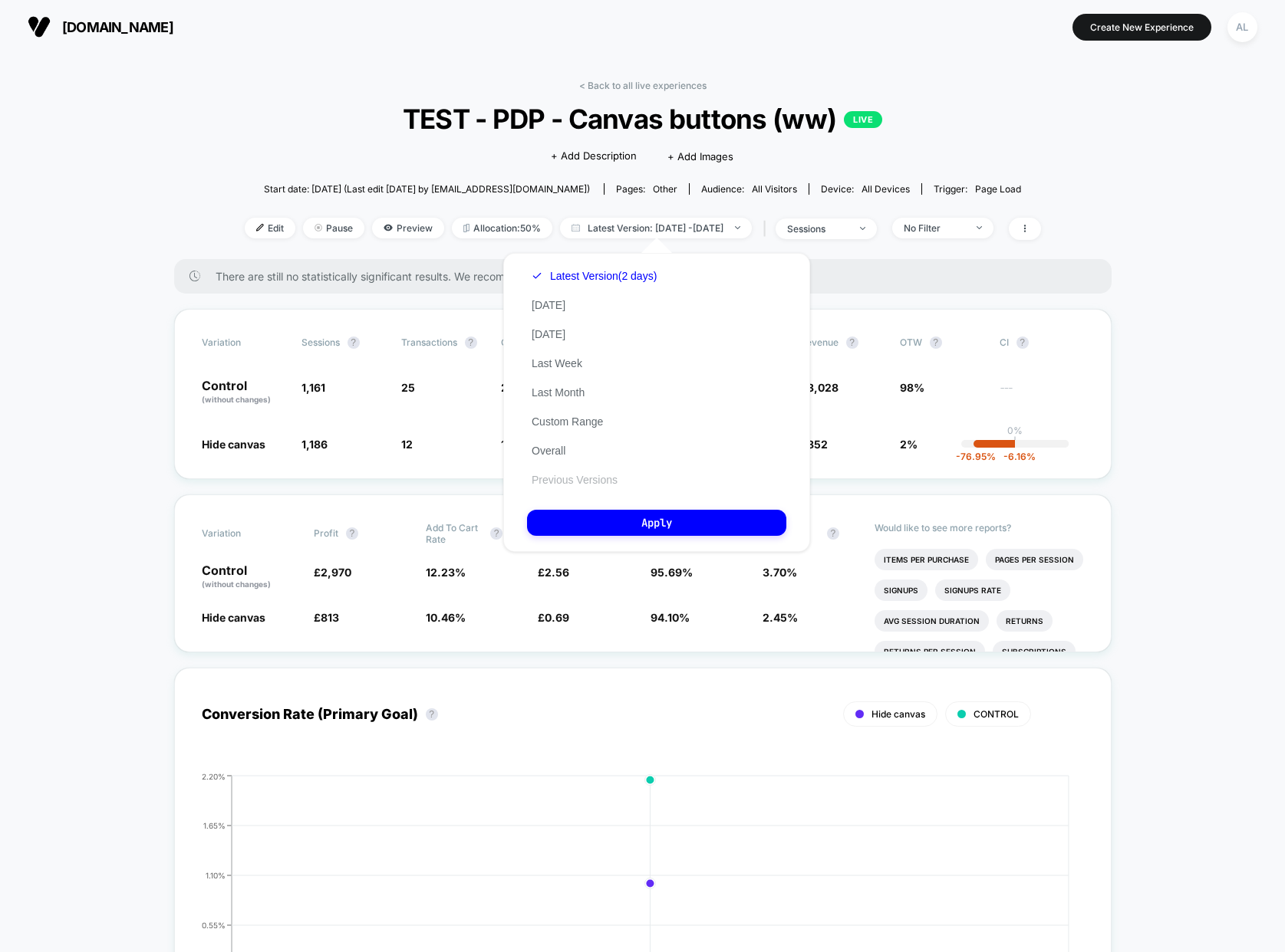
click at [593, 473] on button "Previous Versions" at bounding box center [575, 479] width 95 height 13
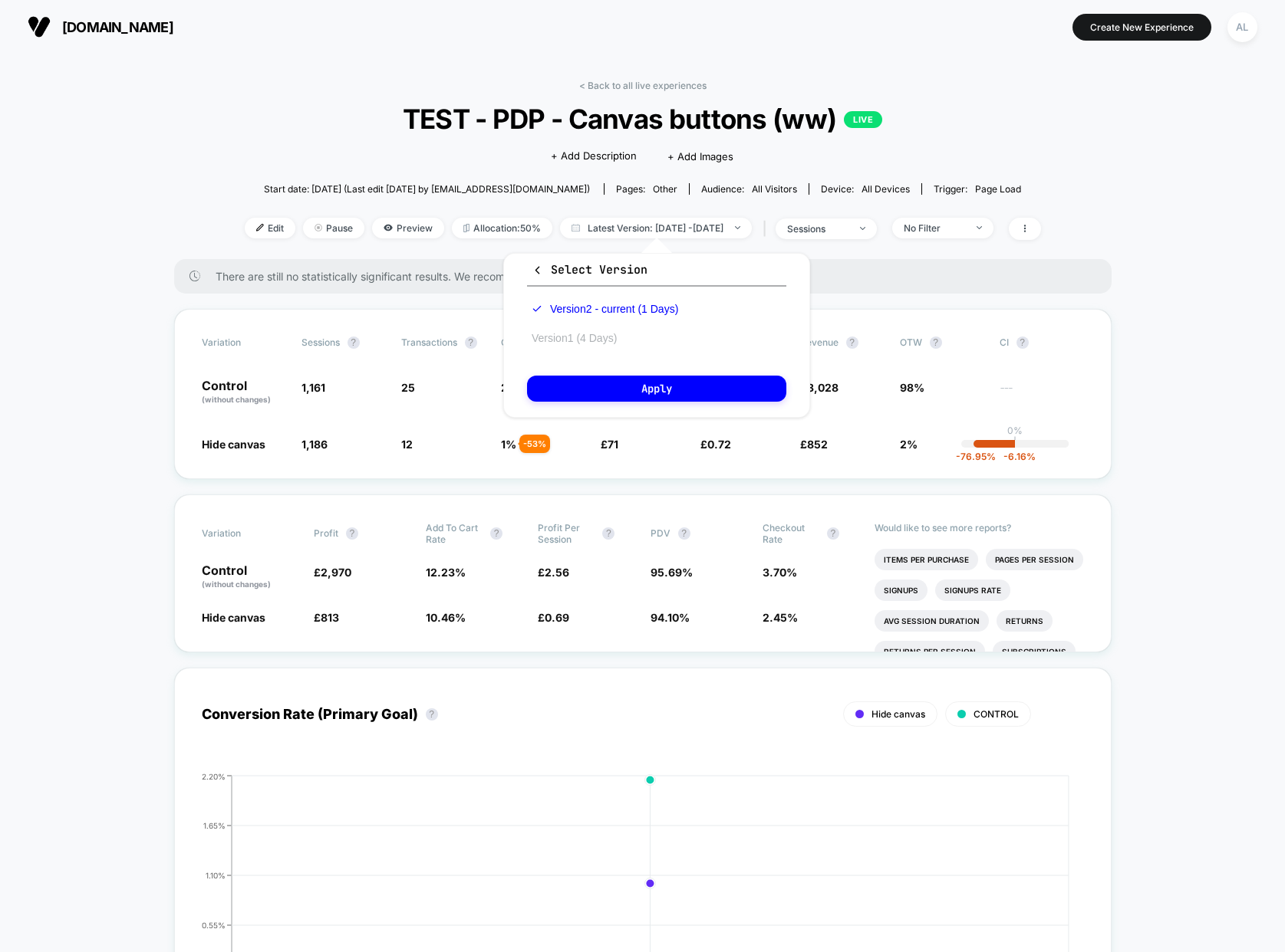
click at [591, 336] on button "Version 1 (4 Days)" at bounding box center [574, 337] width 94 height 13
click at [638, 384] on button "Apply" at bounding box center [656, 388] width 259 height 26
